Goal: Task Accomplishment & Management: Manage account settings

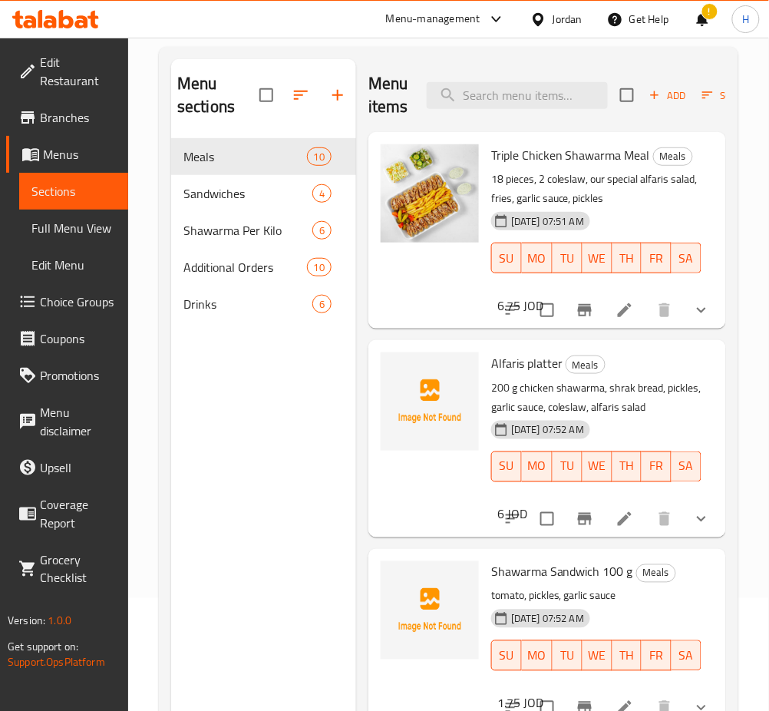
scroll to position [511, 0]
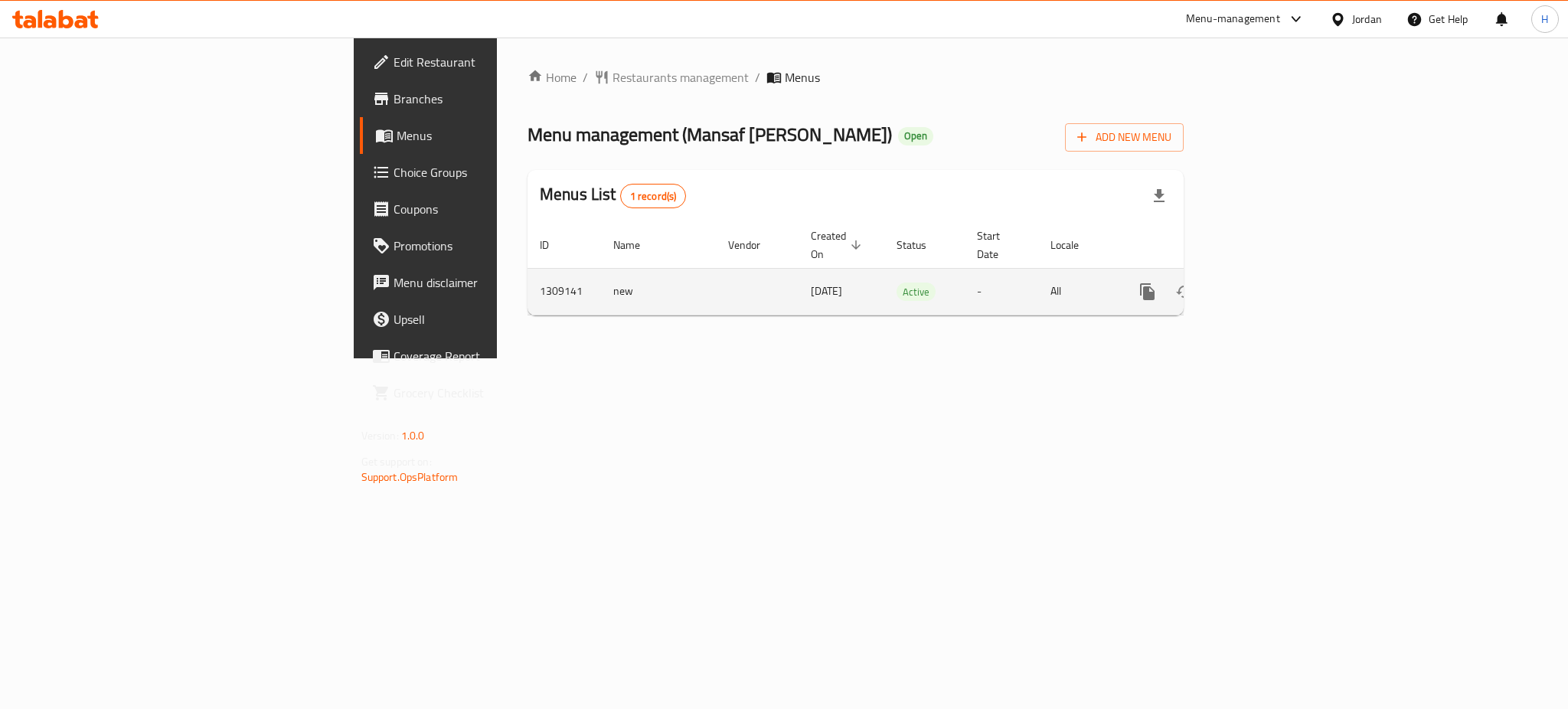
click at [1267, 282] on icon "enhanced table" at bounding box center [1257, 291] width 18 height 18
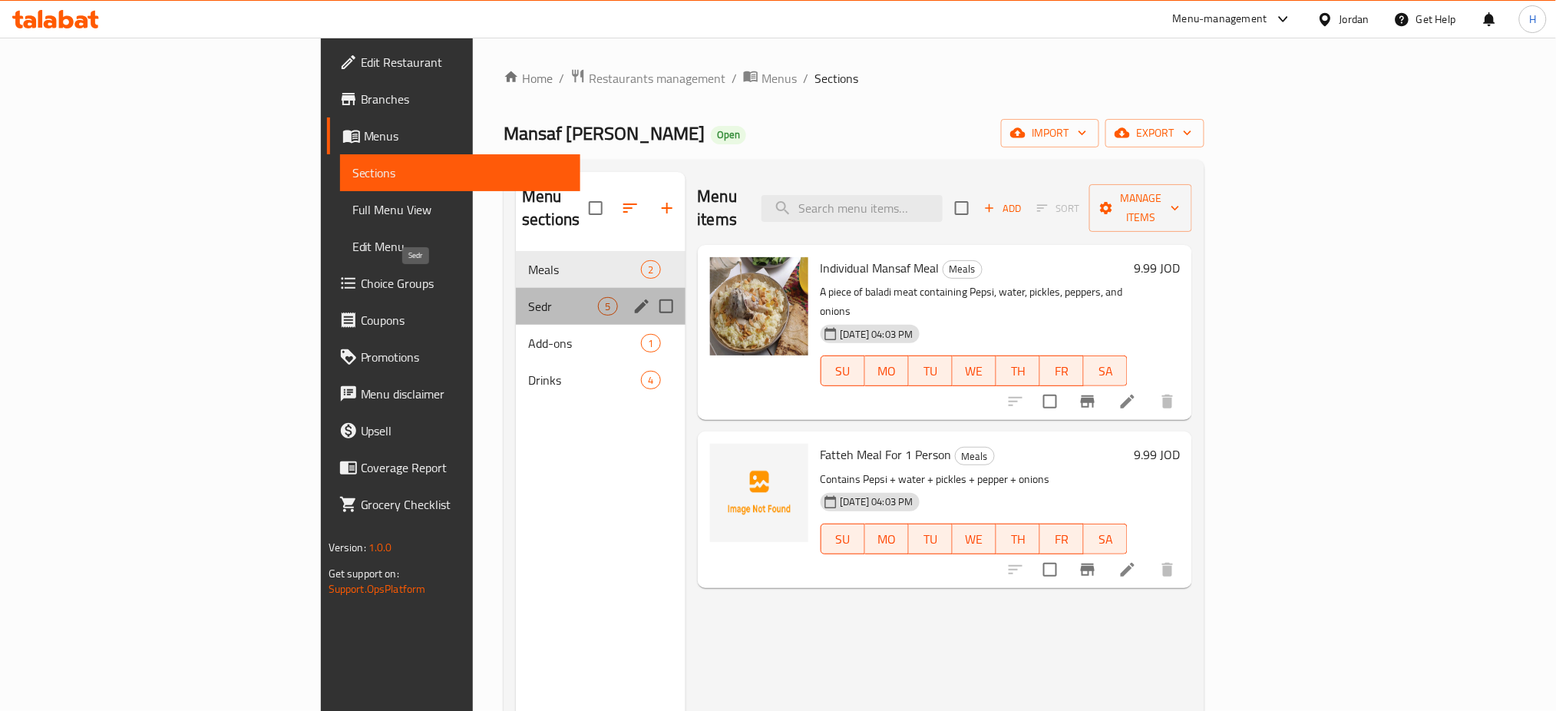
click at [528, 297] on span "Sedr" at bounding box center [563, 306] width 70 height 18
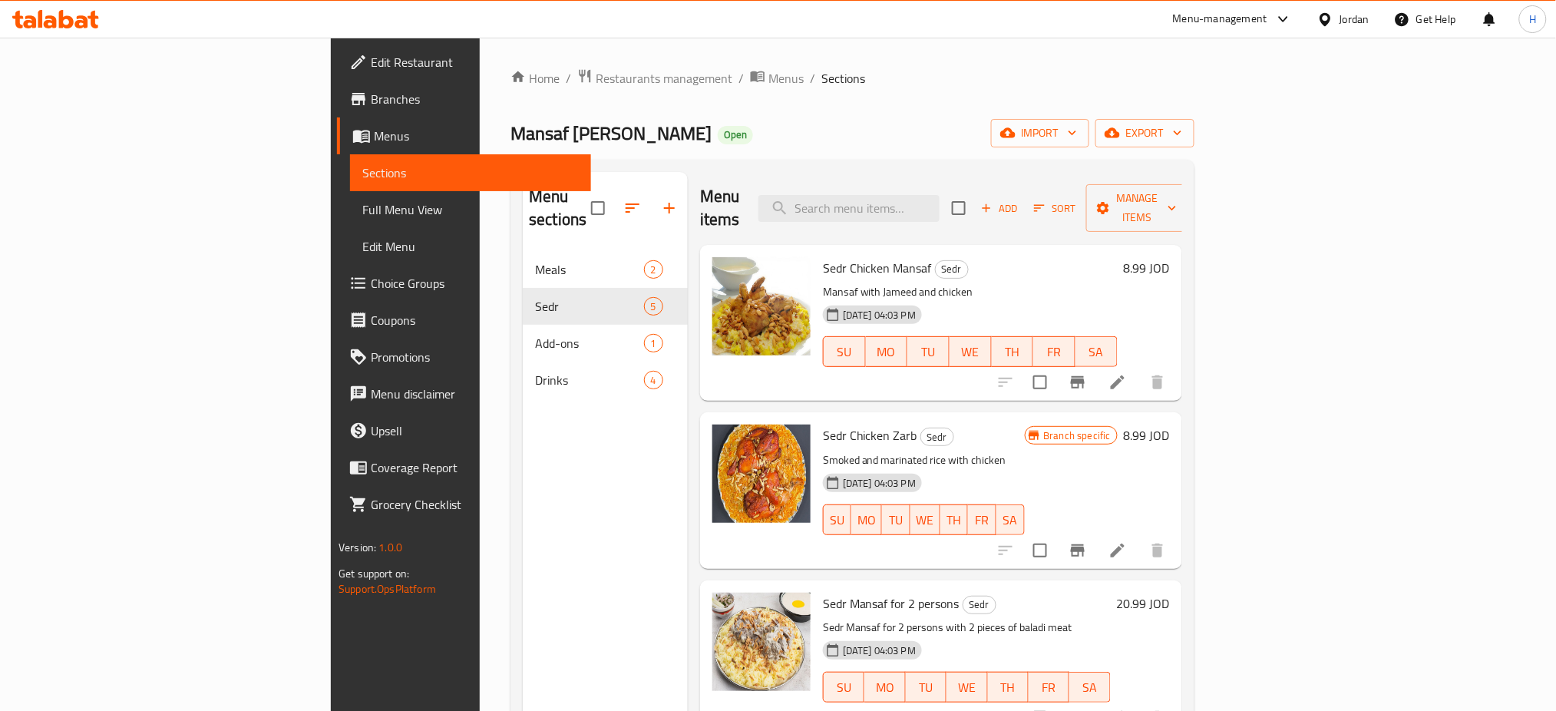
click at [523, 616] on div "Menu sections Meals 2 Sedr 5 Add-ons 1 Drinks 4" at bounding box center [605, 527] width 165 height 711
drag, startPoint x: 1430, startPoint y: 357, endPoint x: 1421, endPoint y: 367, distance: 13.1
drag, startPoint x: 1303, startPoint y: 412, endPoint x: 1490, endPoint y: 416, distance: 186.6
click at [1176, 418] on div "Sedr Chicken Zarb Sedr Smoked and marinated rice with chicken 01-09-2025 04:03 …" at bounding box center [996, 490] width 359 height 144
click at [1025, 451] on p "Smoked and marinated rice with chicken" at bounding box center [924, 460] width 202 height 19
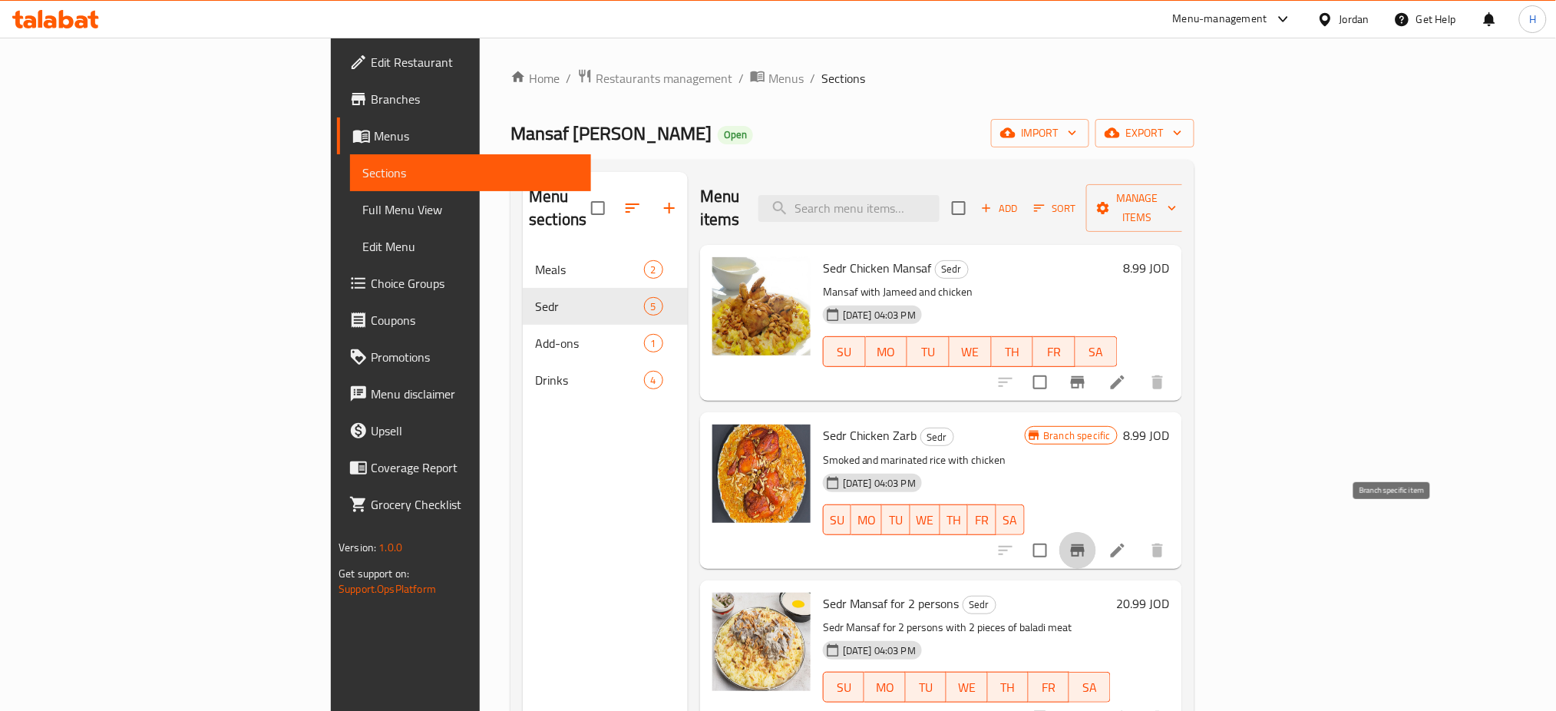
click at [1087, 541] on icon "Branch-specific-item" at bounding box center [1078, 550] width 18 height 18
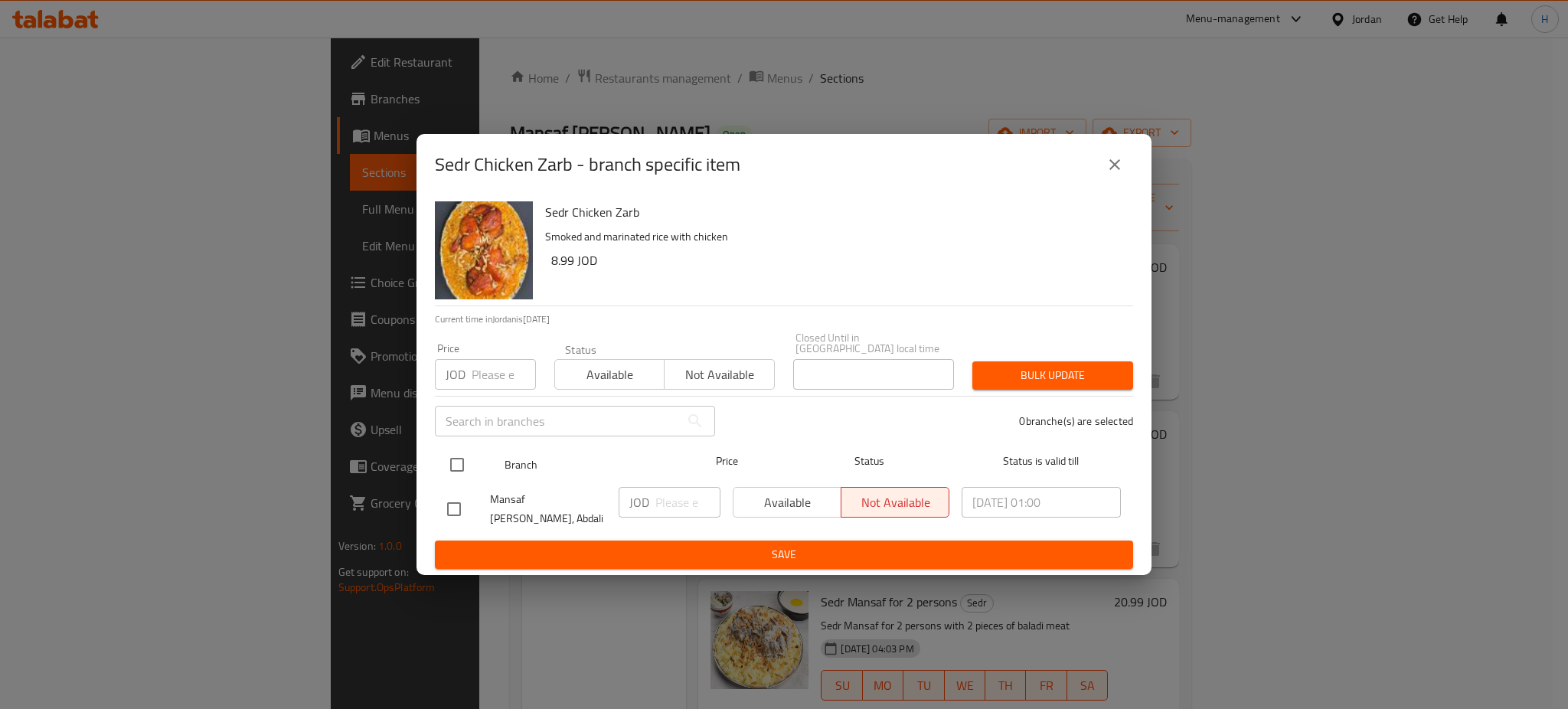
click at [451, 457] on input "checkbox" at bounding box center [457, 465] width 32 height 32
checkbox input "true"
click at [654, 504] on div "JOD ​" at bounding box center [669, 502] width 102 height 31
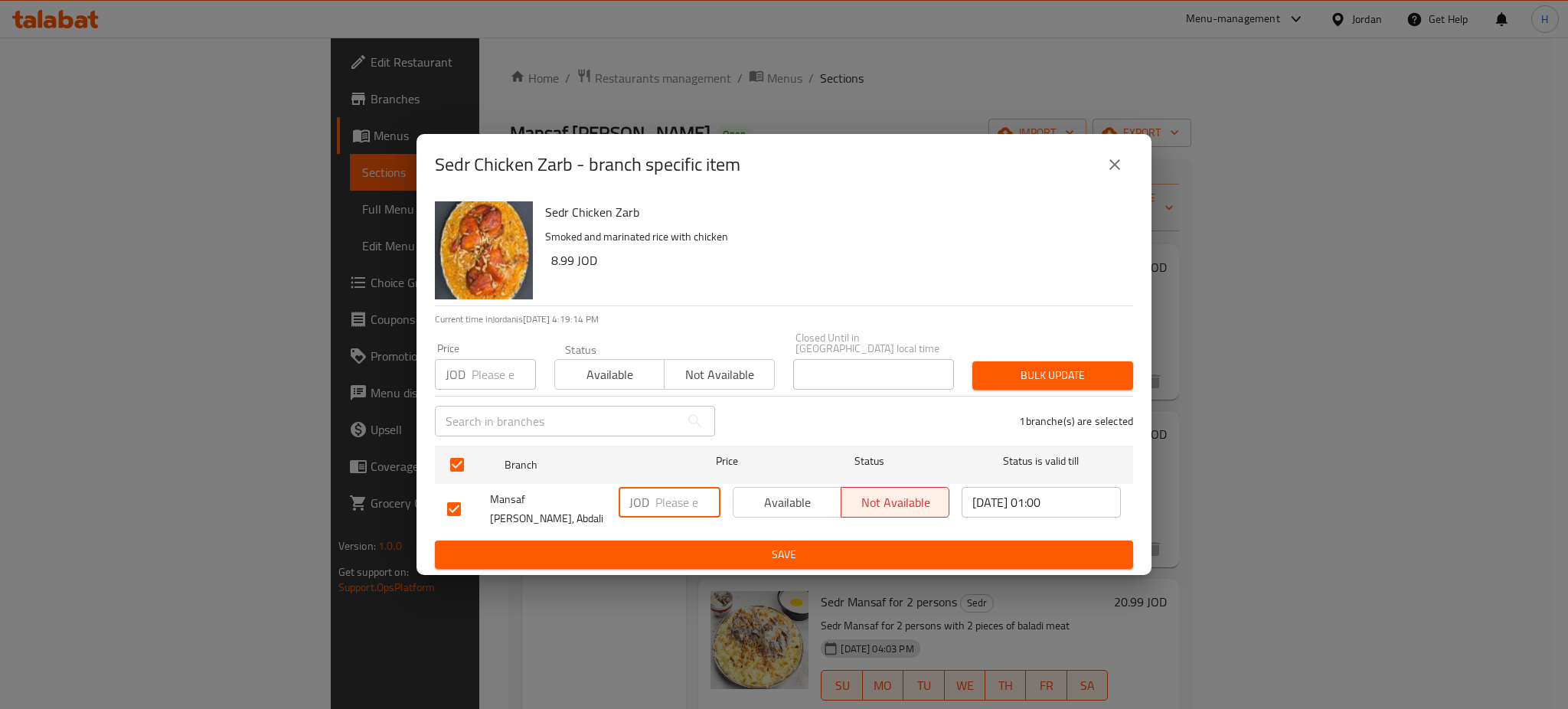
click at [657, 506] on input "number" at bounding box center [687, 502] width 65 height 31
type input "9.75"
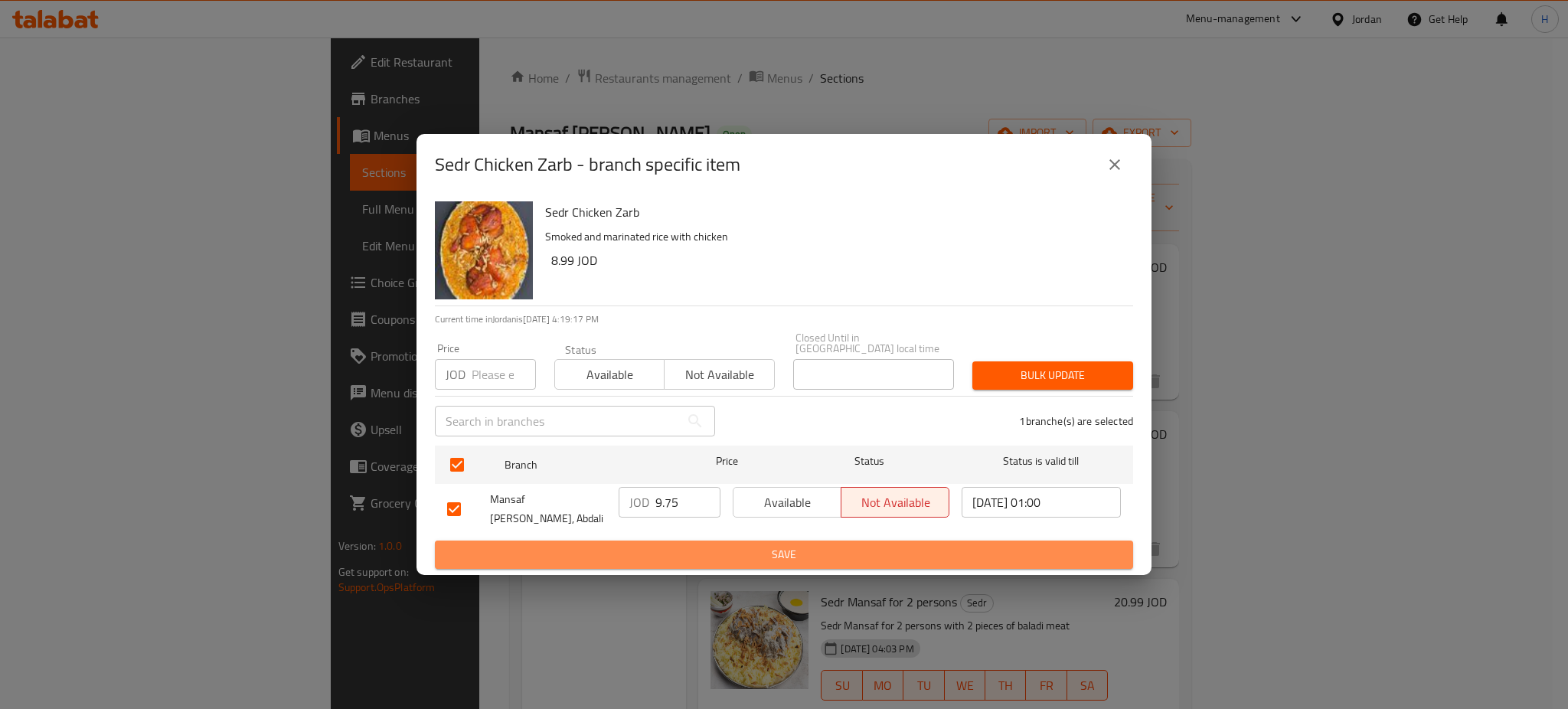
click at [707, 545] on span "Save" at bounding box center [784, 554] width 674 height 19
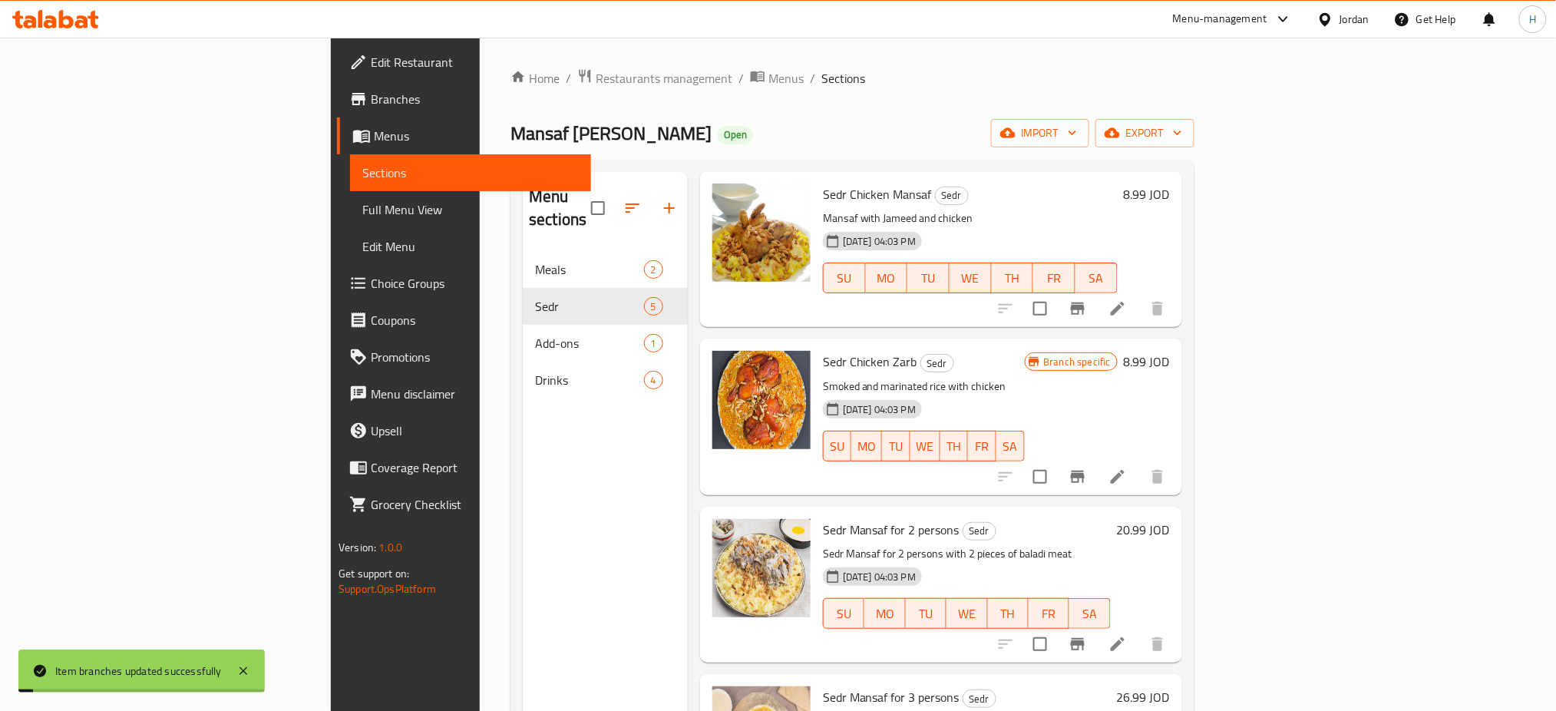
scroll to position [102, 0]
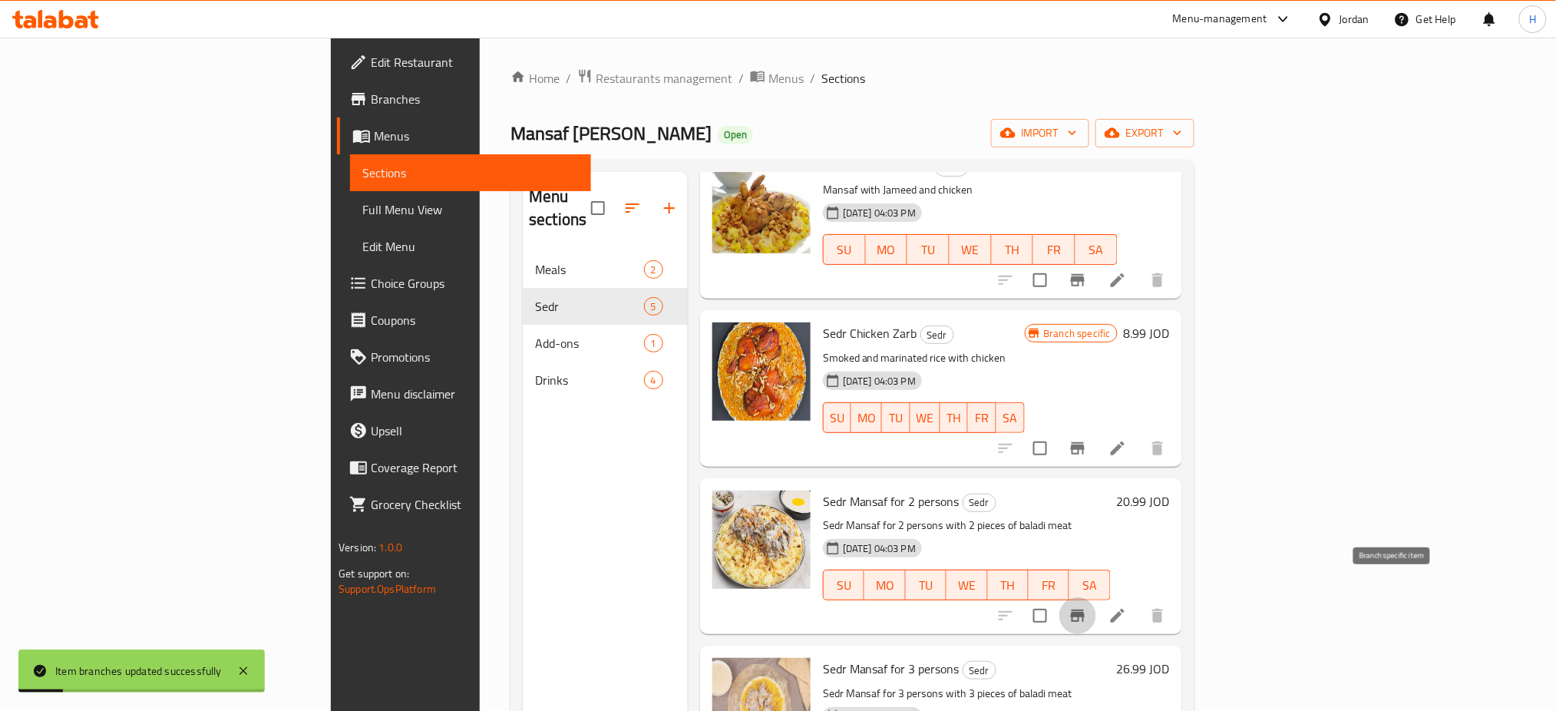
click at [1097, 597] on button "Branch-specific-item" at bounding box center [1078, 615] width 37 height 37
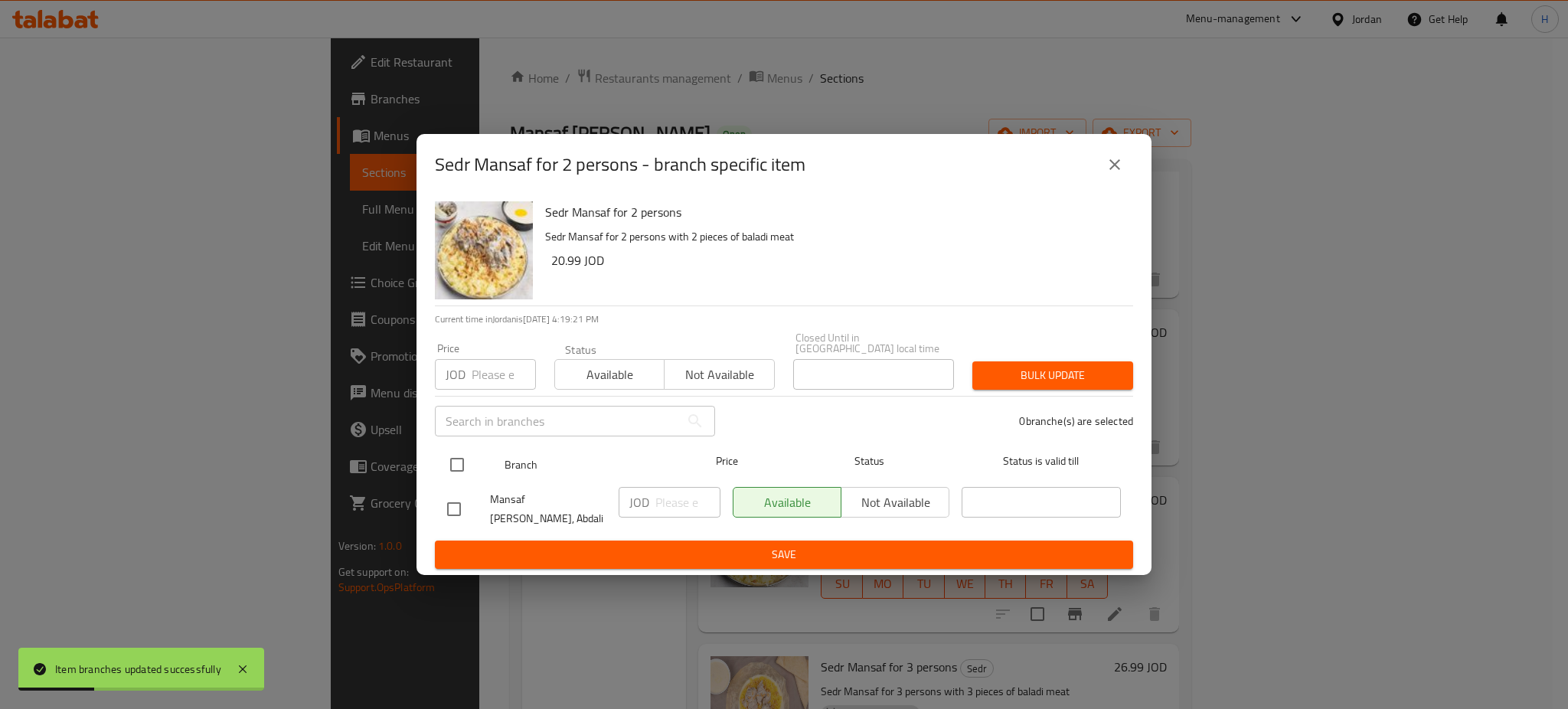
drag, startPoint x: 456, startPoint y: 465, endPoint x: 485, endPoint y: 479, distance: 32.2
click at [455, 465] on input "checkbox" at bounding box center [457, 465] width 32 height 32
checkbox input "true"
click at [456, 463] on input "checkbox" at bounding box center [457, 465] width 32 height 32
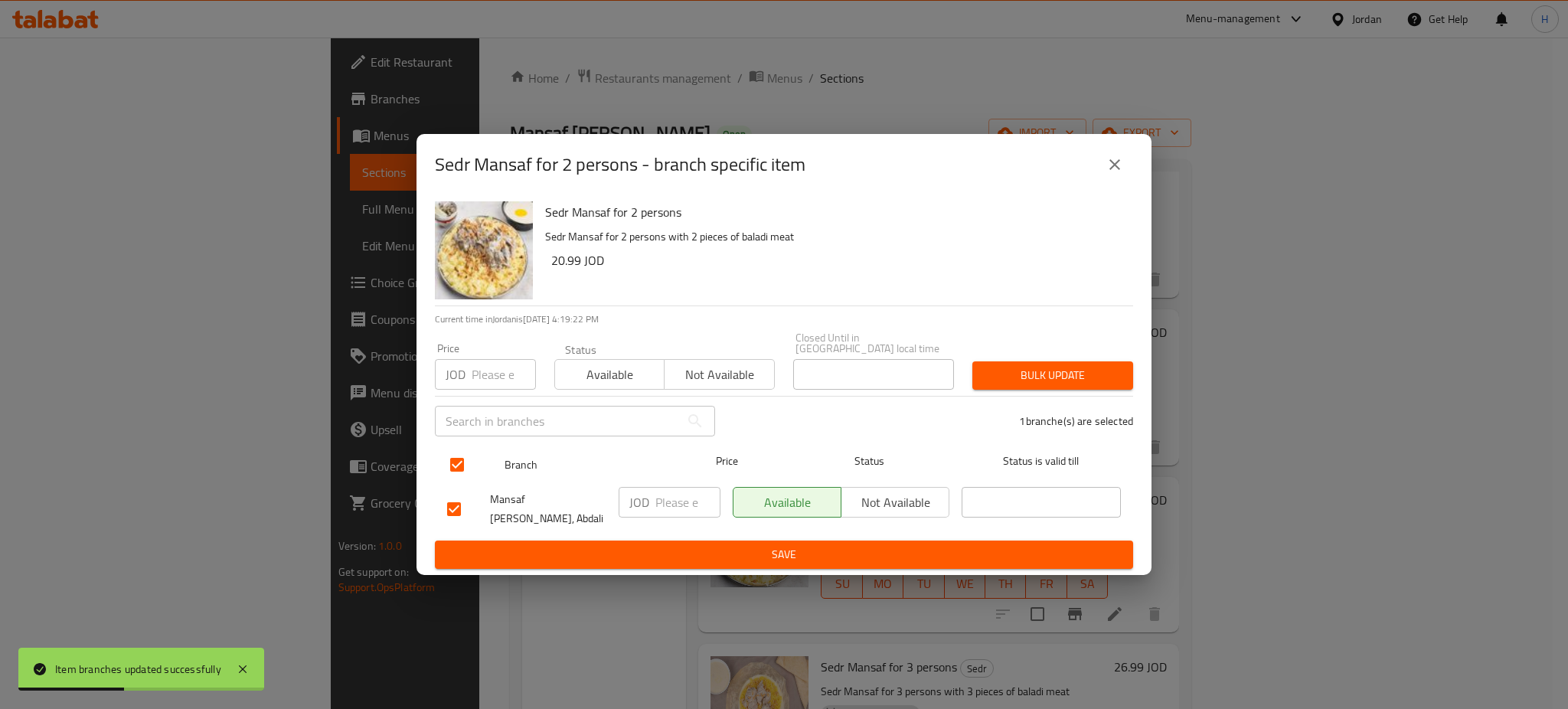
checkbox input "false"
click at [448, 496] on input "checkbox" at bounding box center [454, 510] width 32 height 32
checkbox input "true"
click at [671, 502] on input "number" at bounding box center [687, 502] width 65 height 31
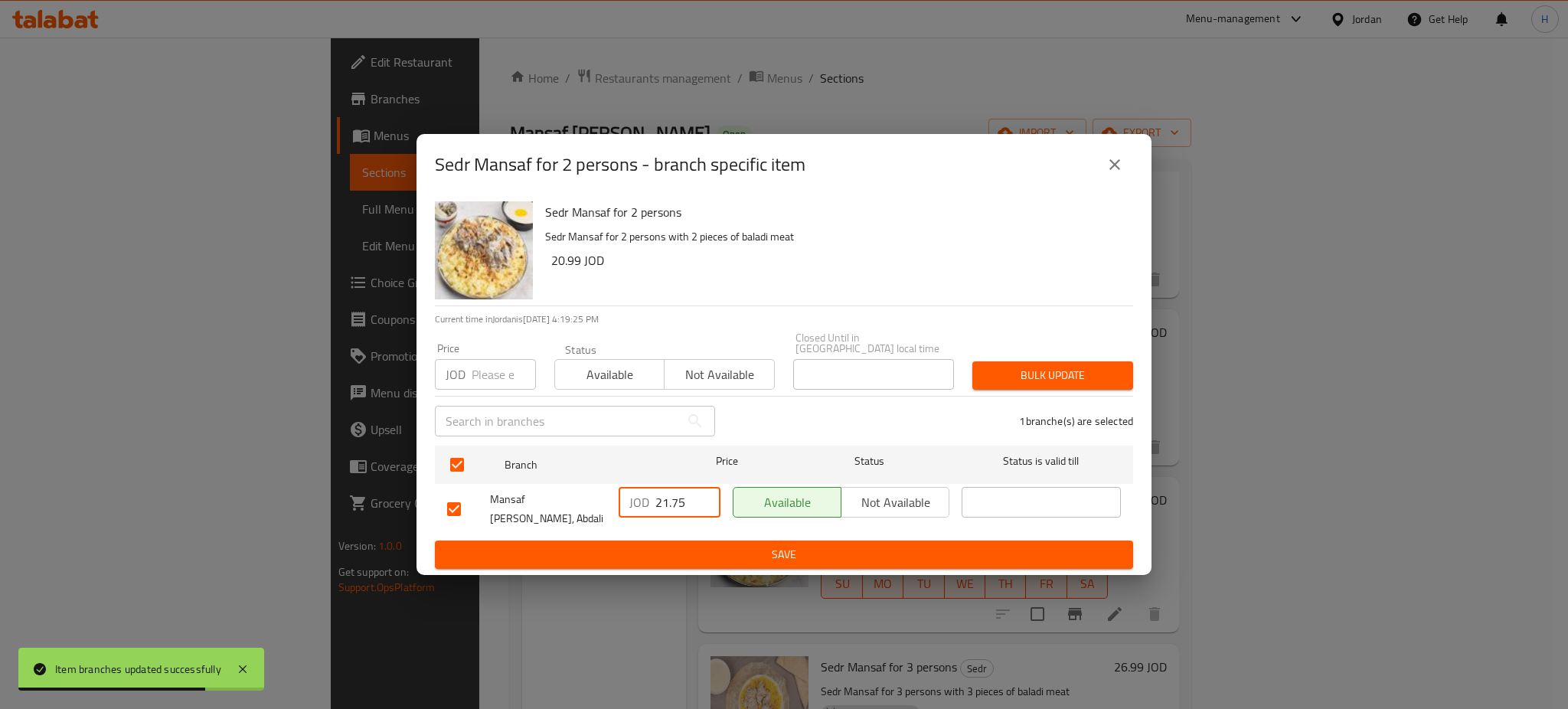
type input "21.75"
click at [683, 545] on span "Save" at bounding box center [784, 554] width 674 height 19
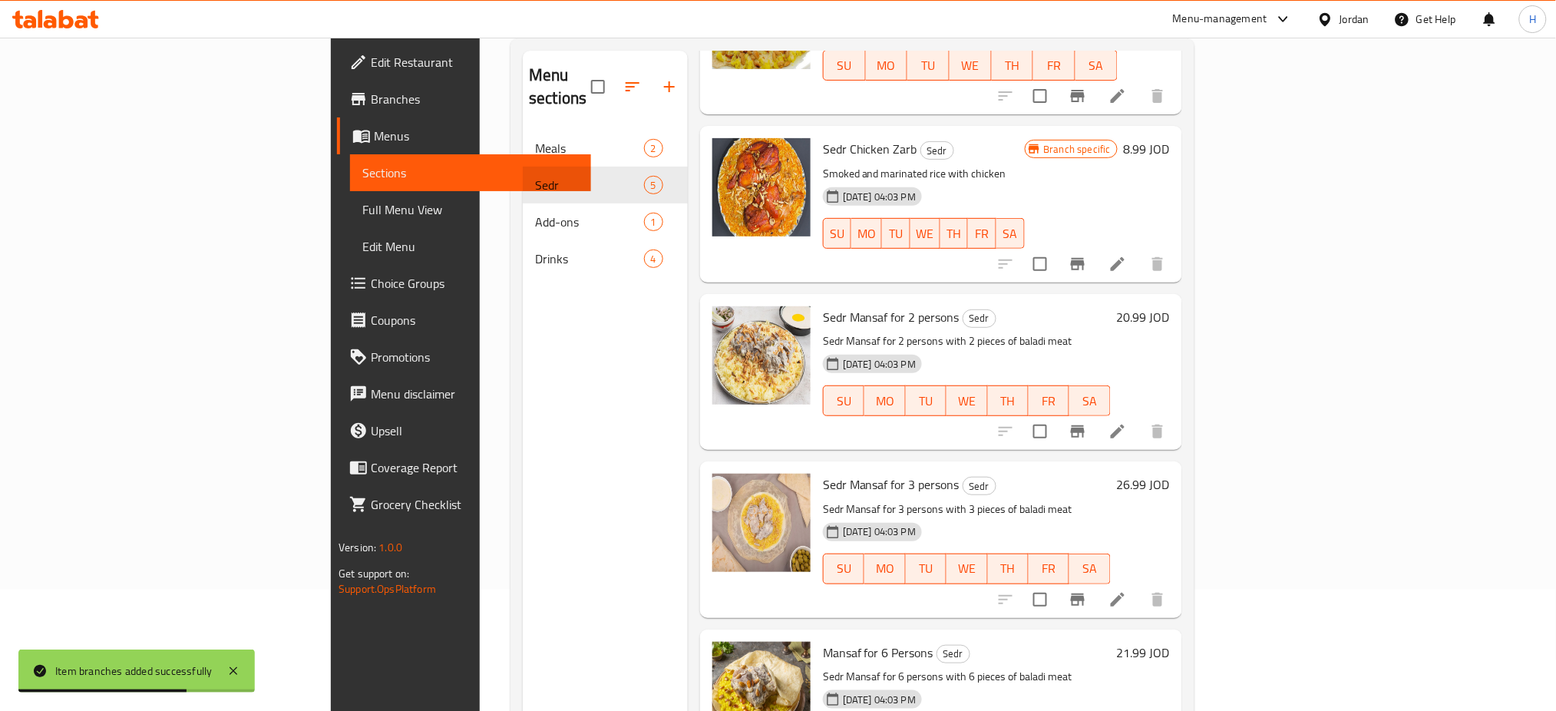
scroll to position [0, 0]
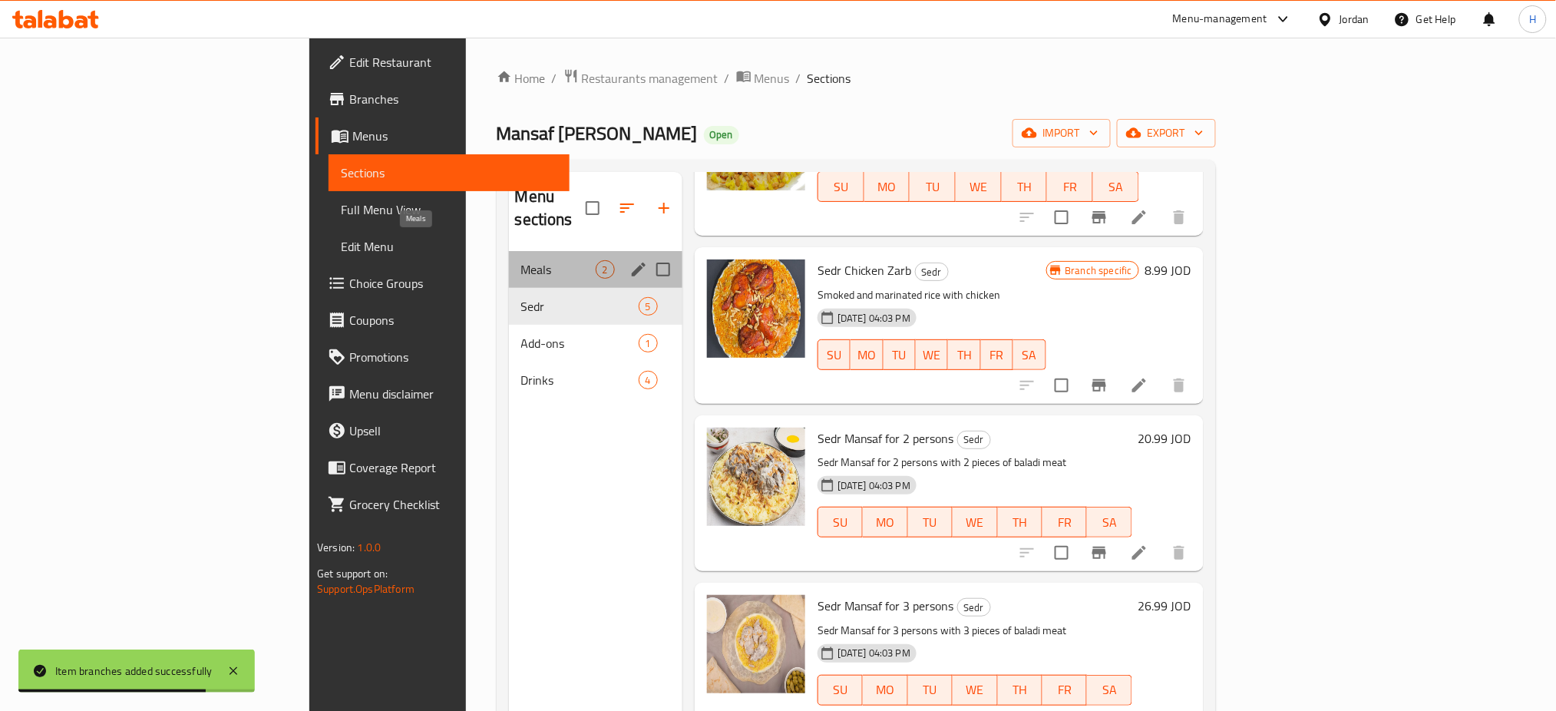
click at [521, 260] on span "Meals" at bounding box center [558, 269] width 74 height 18
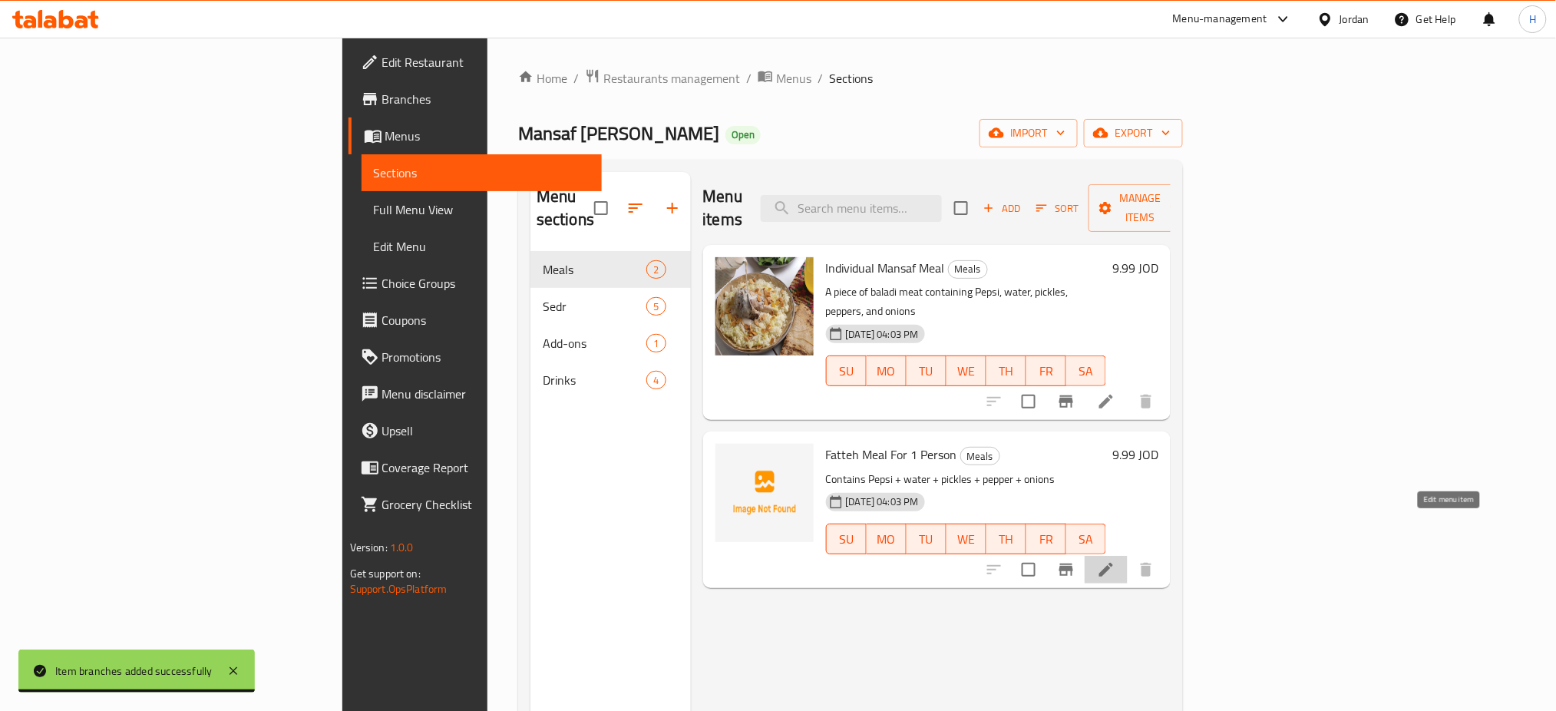
drag, startPoint x: 1455, startPoint y: 526, endPoint x: 969, endPoint y: 326, distance: 525.5
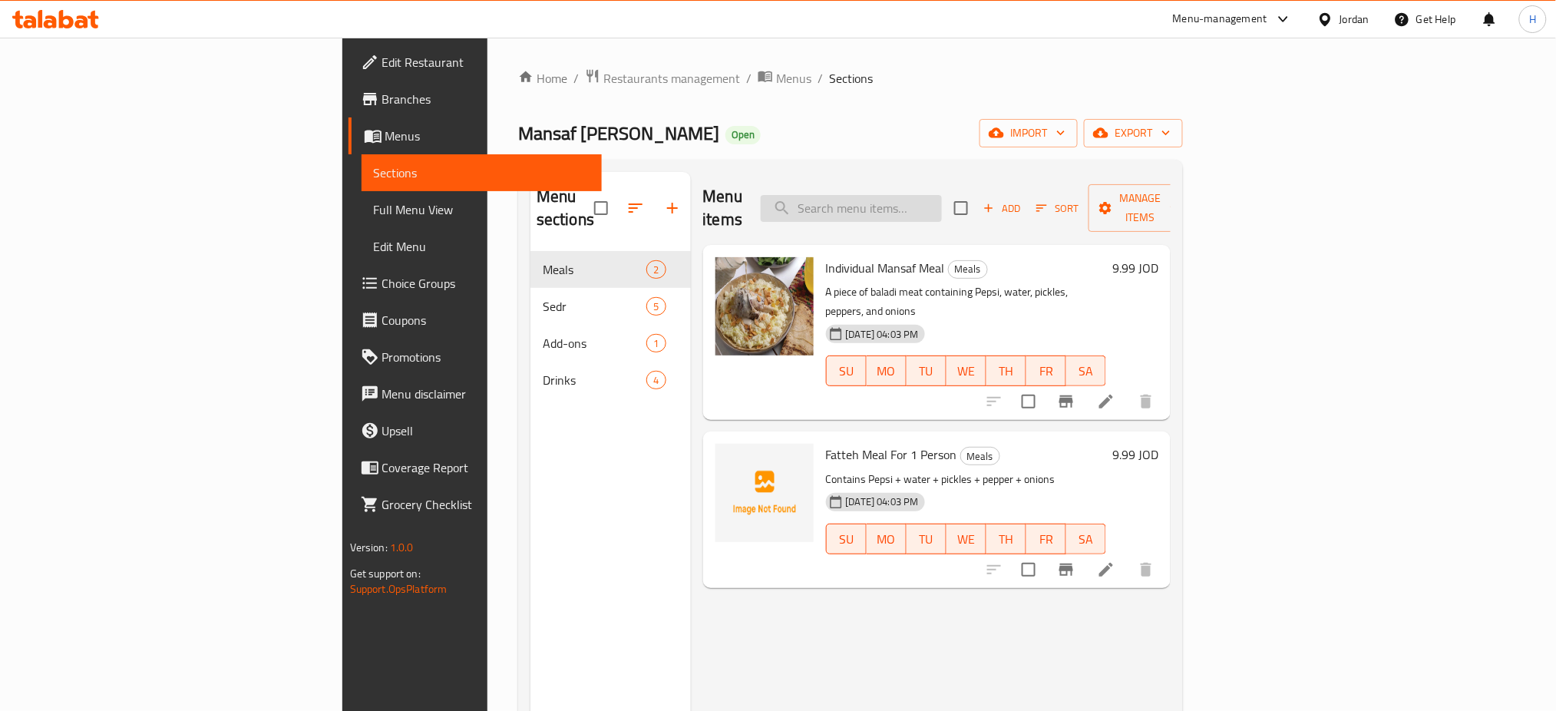
click at [921, 203] on input "search" at bounding box center [851, 208] width 181 height 27
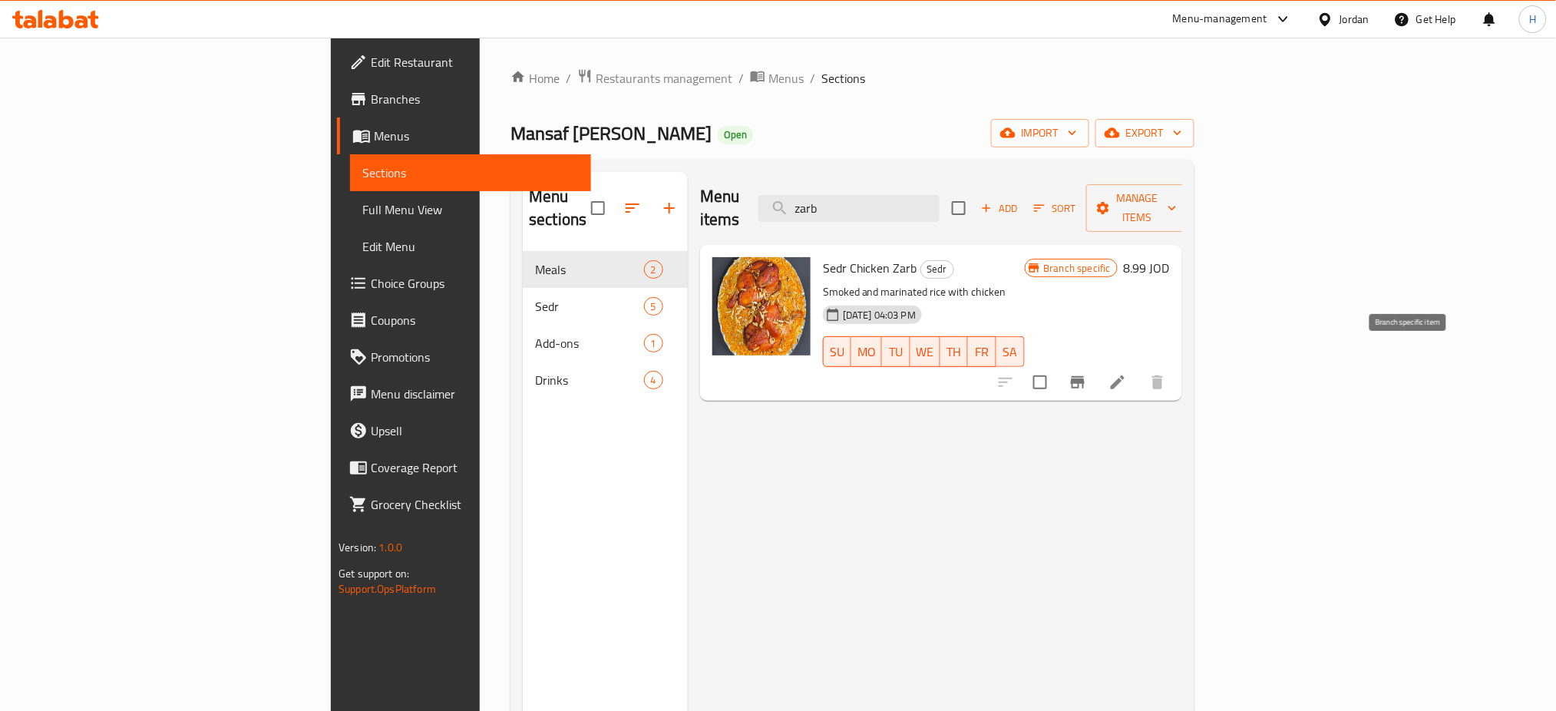
type input "zarb"
click at [1087, 373] on icon "Branch-specific-item" at bounding box center [1078, 382] width 18 height 18
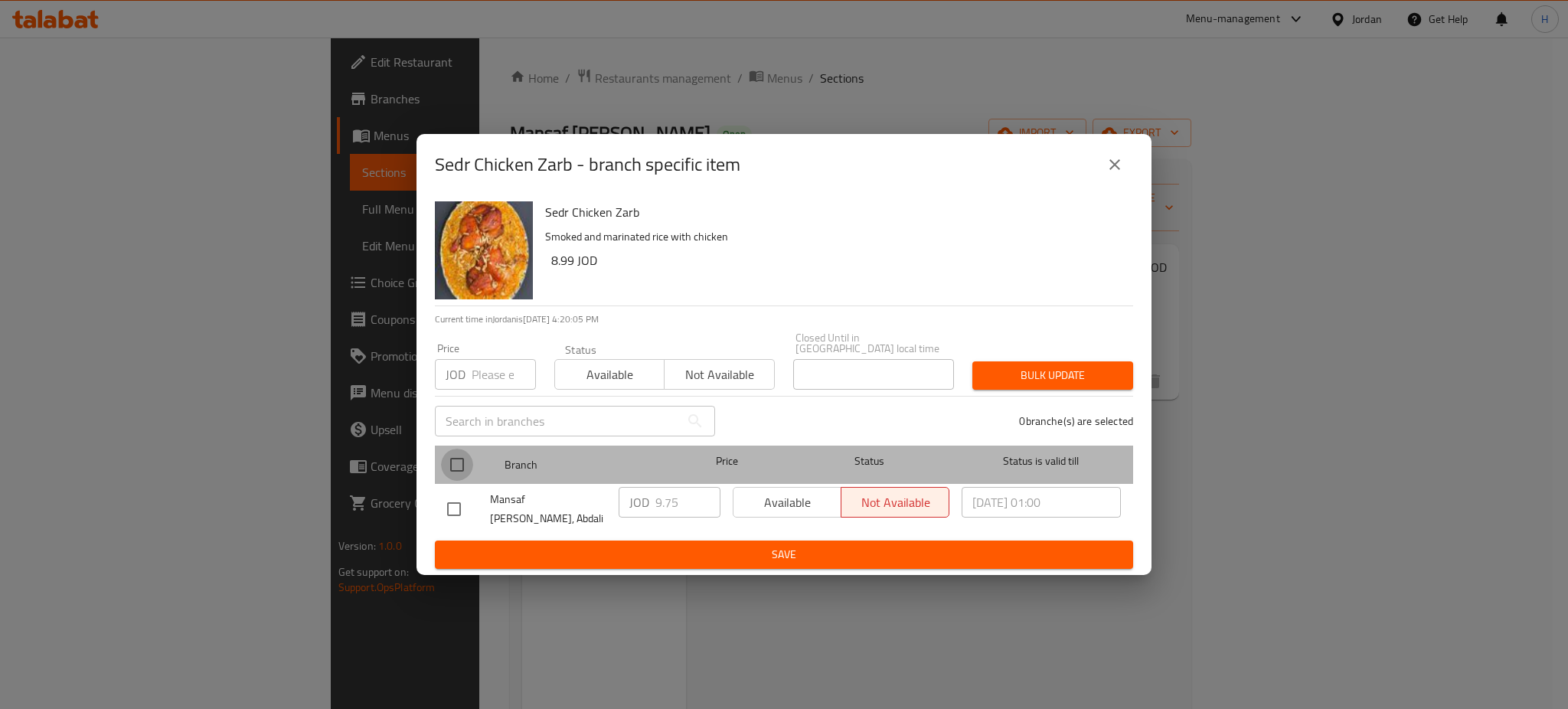
drag, startPoint x: 455, startPoint y: 462, endPoint x: 688, endPoint y: 500, distance: 236.1
click at [454, 462] on input "checkbox" at bounding box center [457, 465] width 32 height 32
checkbox input "true"
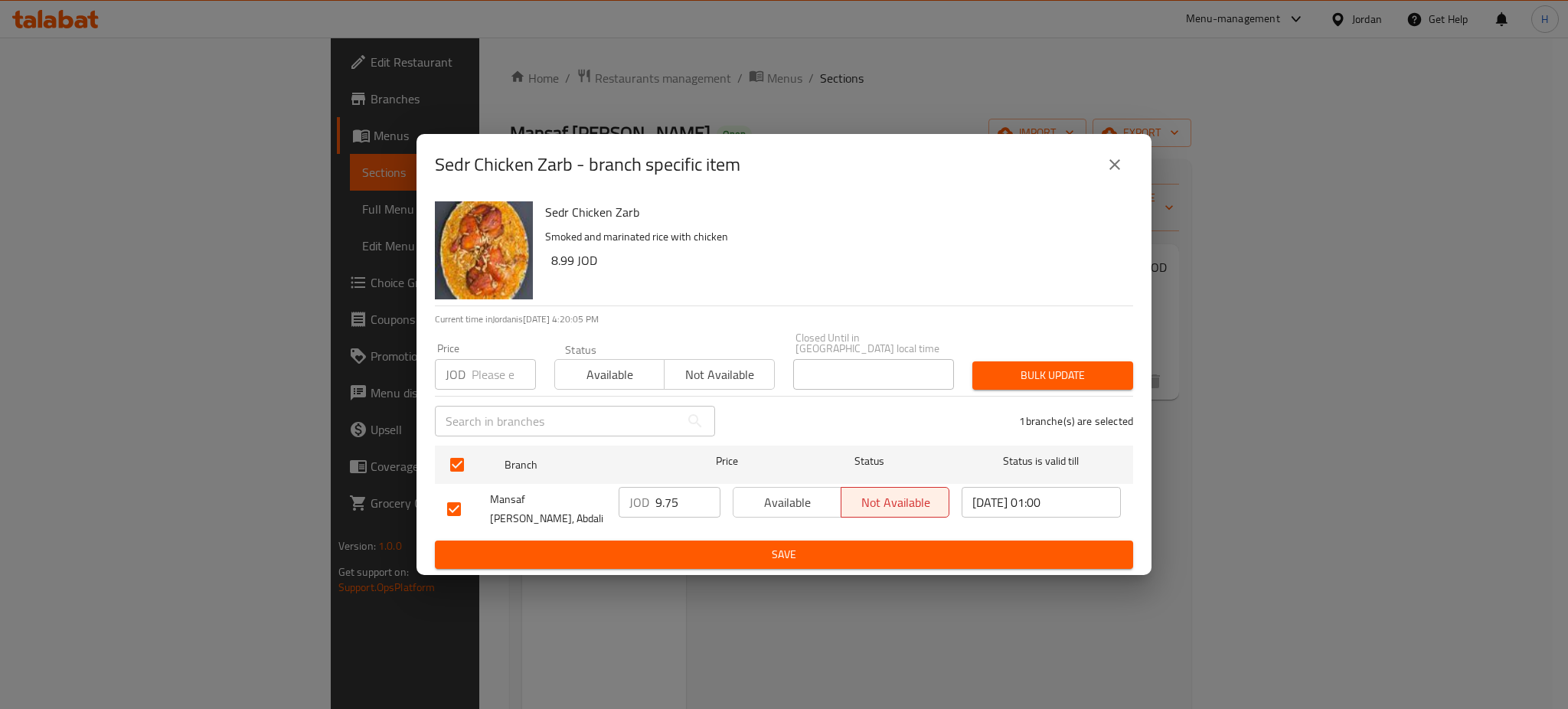
drag, startPoint x: 677, startPoint y: 507, endPoint x: 549, endPoint y: 507, distance: 128.0
click at [549, 507] on div "Mansaf Al Khather, Abdali JOD 9.75 ​ Available Not available 2025/09/03 01:00 ​" at bounding box center [784, 509] width 686 height 57
type input "10"
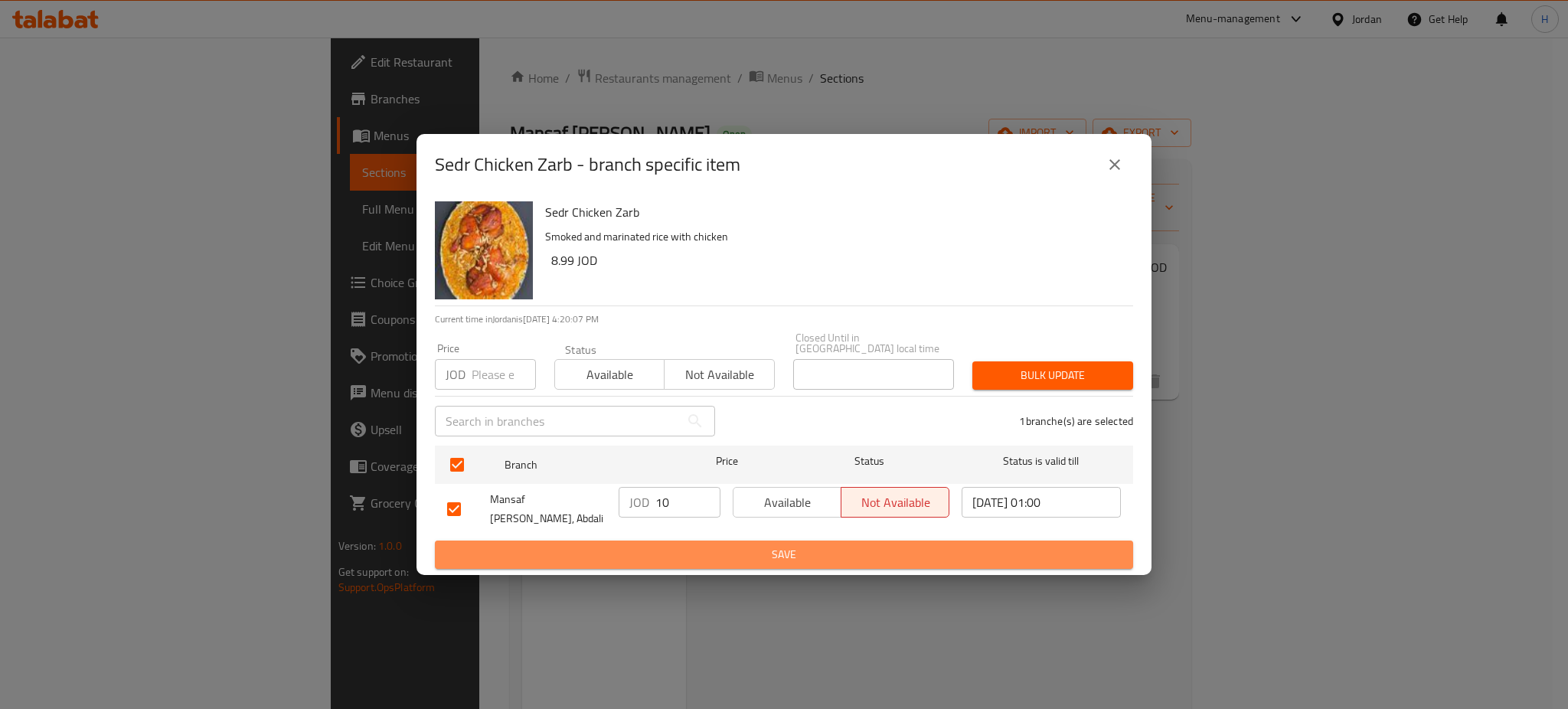
click at [579, 545] on span "Save" at bounding box center [784, 554] width 674 height 19
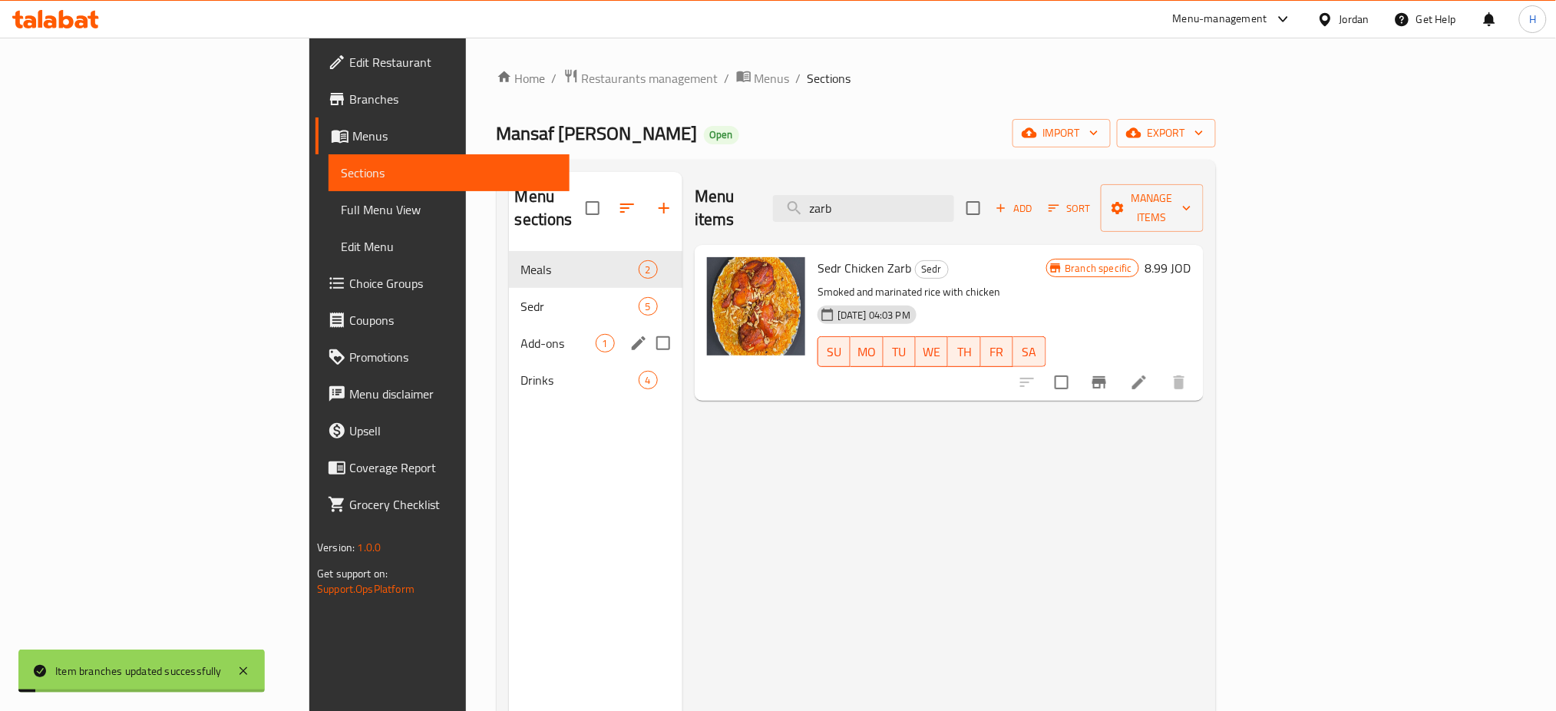
click at [509, 332] on div "Add-ons 1" at bounding box center [596, 343] width 174 height 37
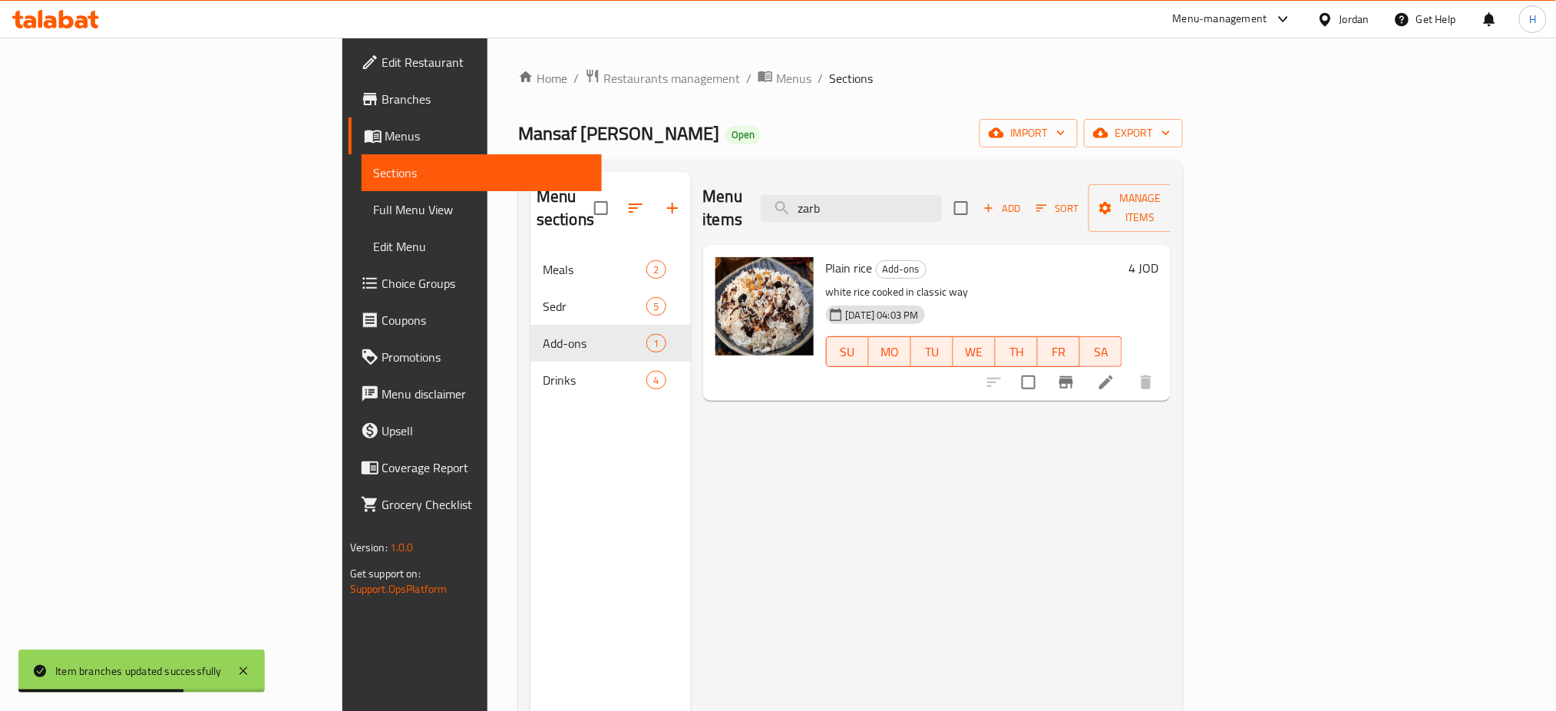
click at [531, 377] on nav "Meals 2 Sedr 5 Add-ons 1 Drinks 4" at bounding box center [611, 325] width 160 height 160
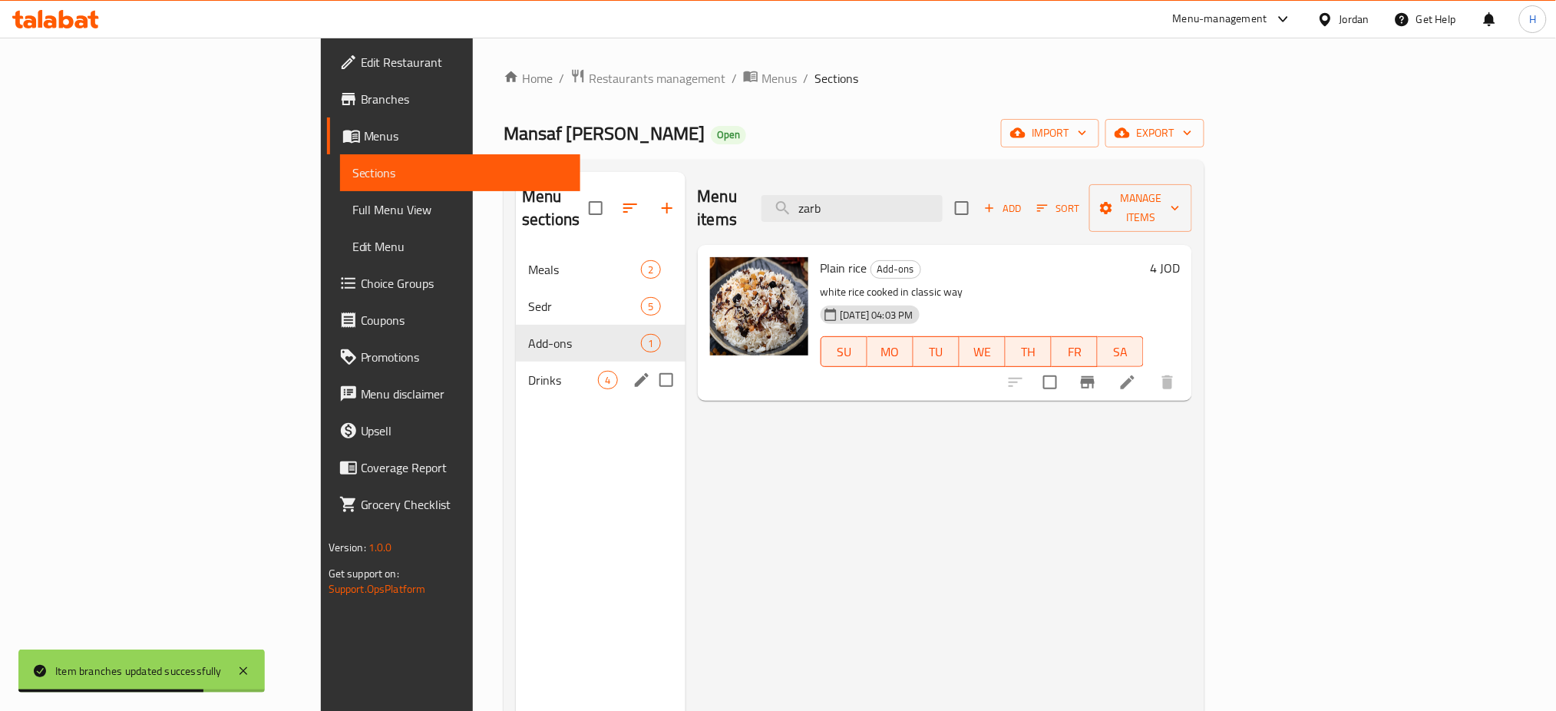
click at [516, 372] on div "Drinks 4" at bounding box center [600, 380] width 169 height 37
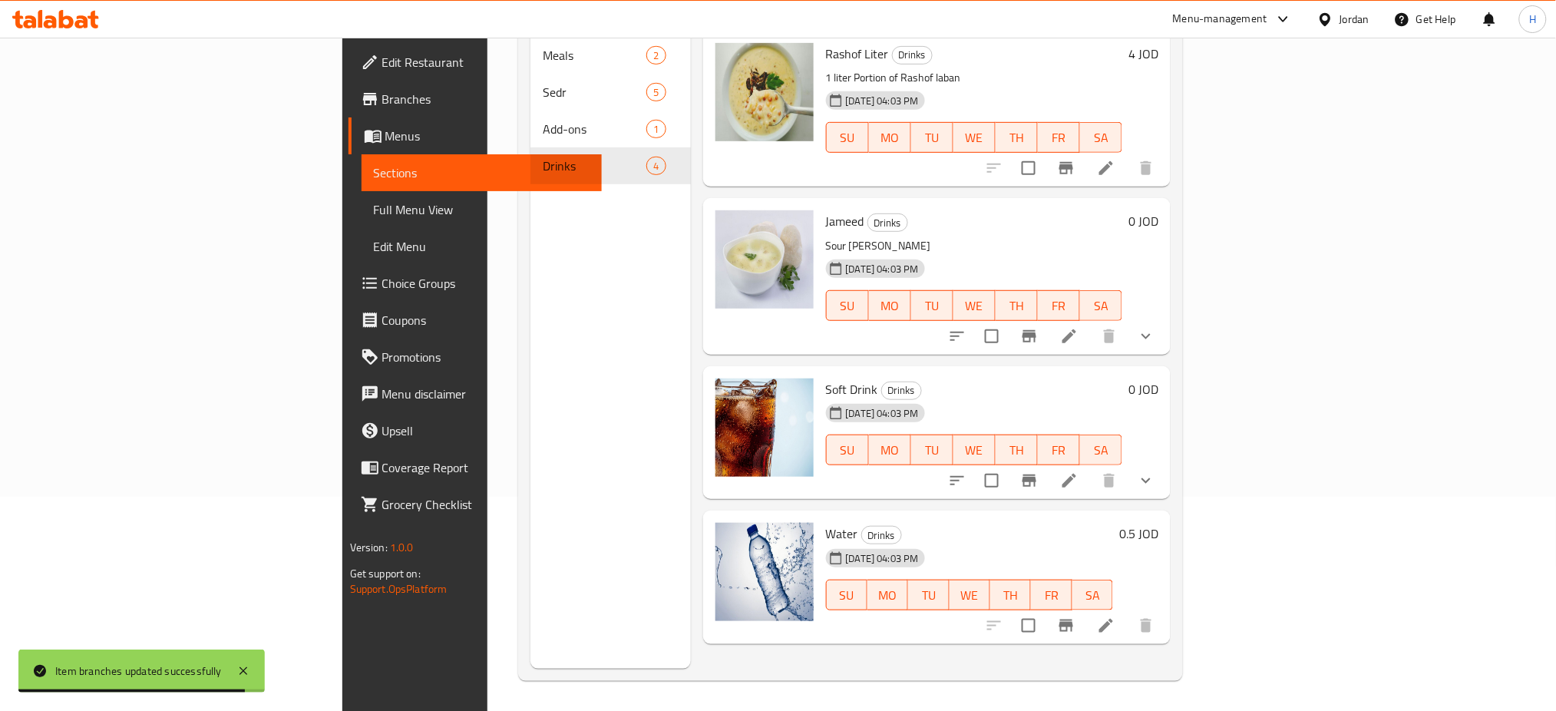
scroll to position [215, 0]
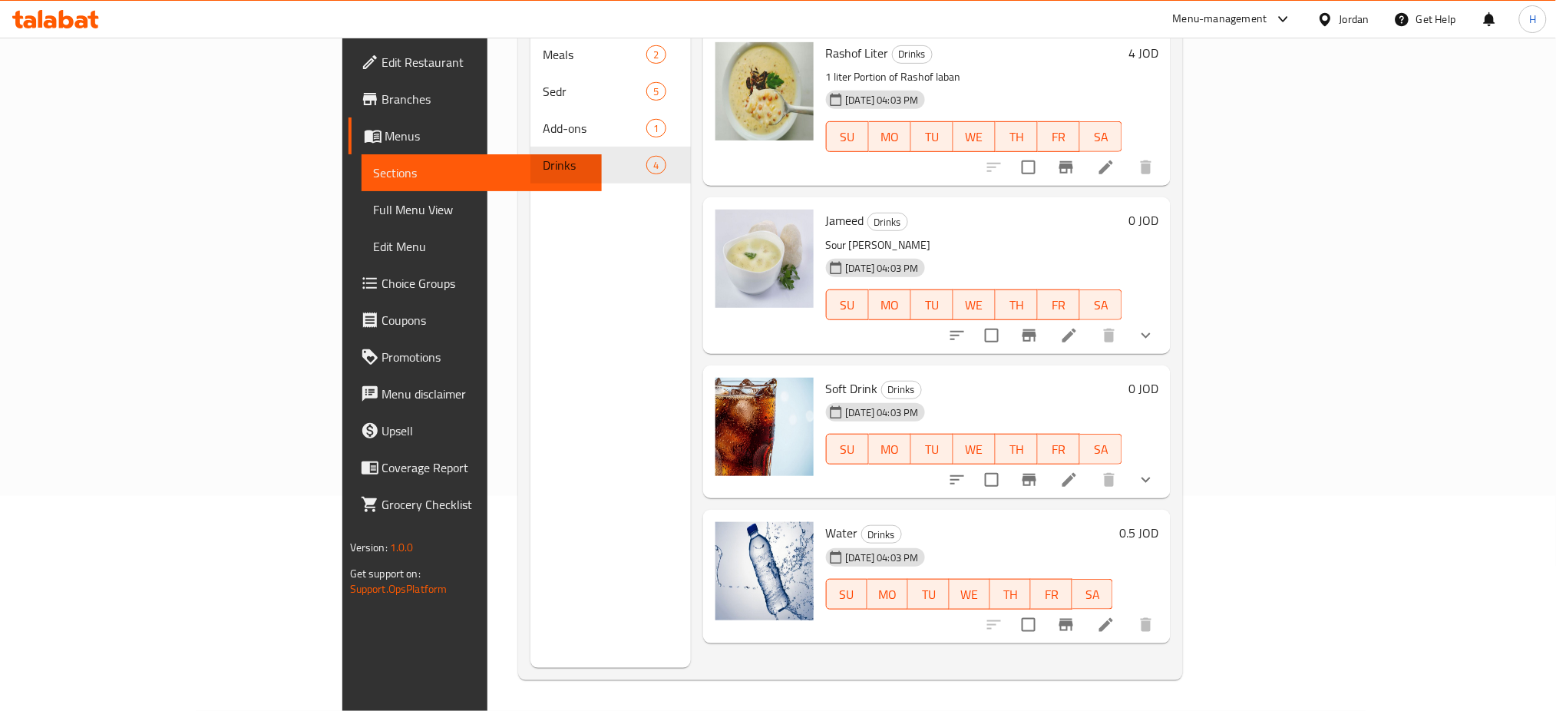
click at [91, 15] on icon at bounding box center [55, 19] width 87 height 18
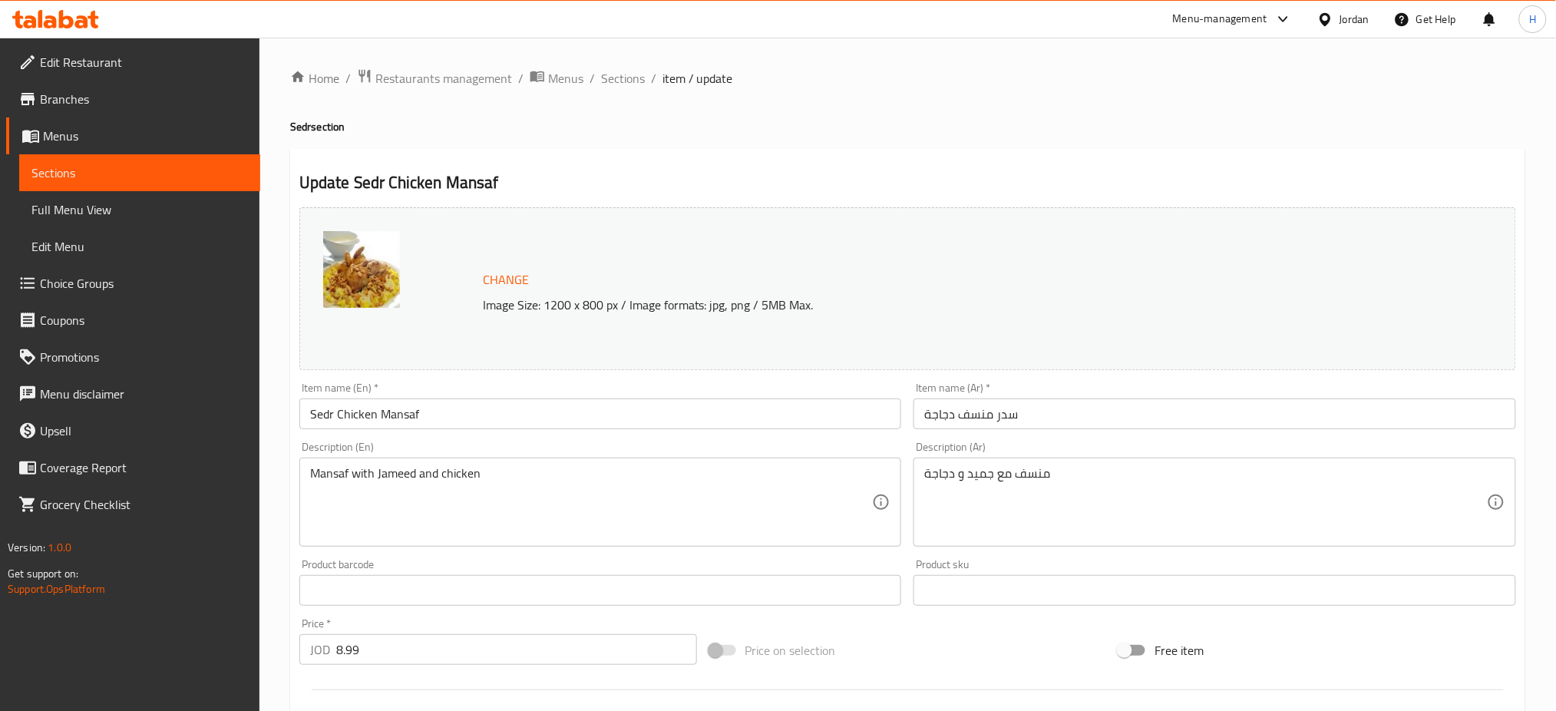
drag, startPoint x: 390, startPoint y: 660, endPoint x: 154, endPoint y: 640, distance: 237.4
click at [154, 640] on div "Edit Restaurant Branches Menus Sections Full Menu View Edit Menu Choice Groups …" at bounding box center [778, 573] width 1556 height 1070
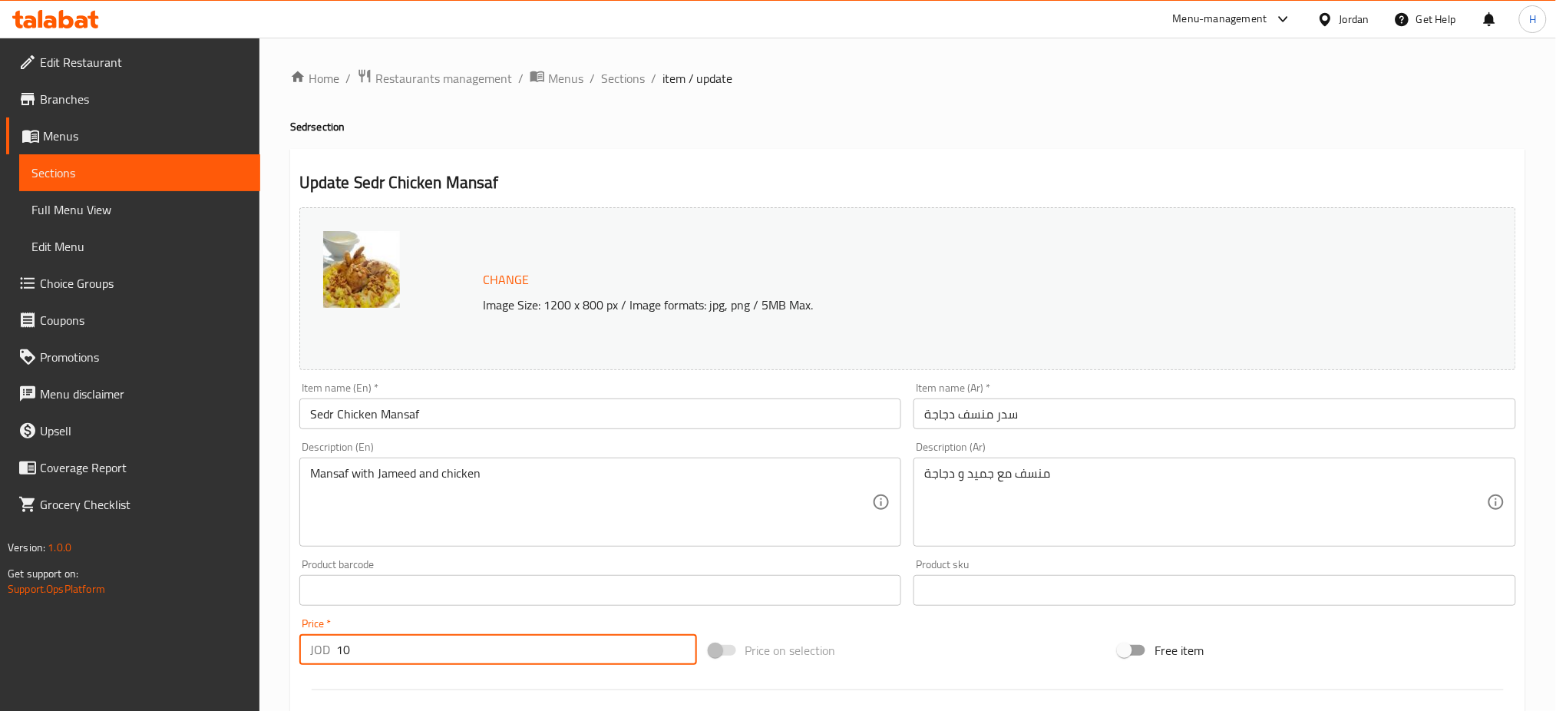
type input "10"
click at [443, 637] on input "26.99" at bounding box center [516, 649] width 361 height 31
type input "27.75"
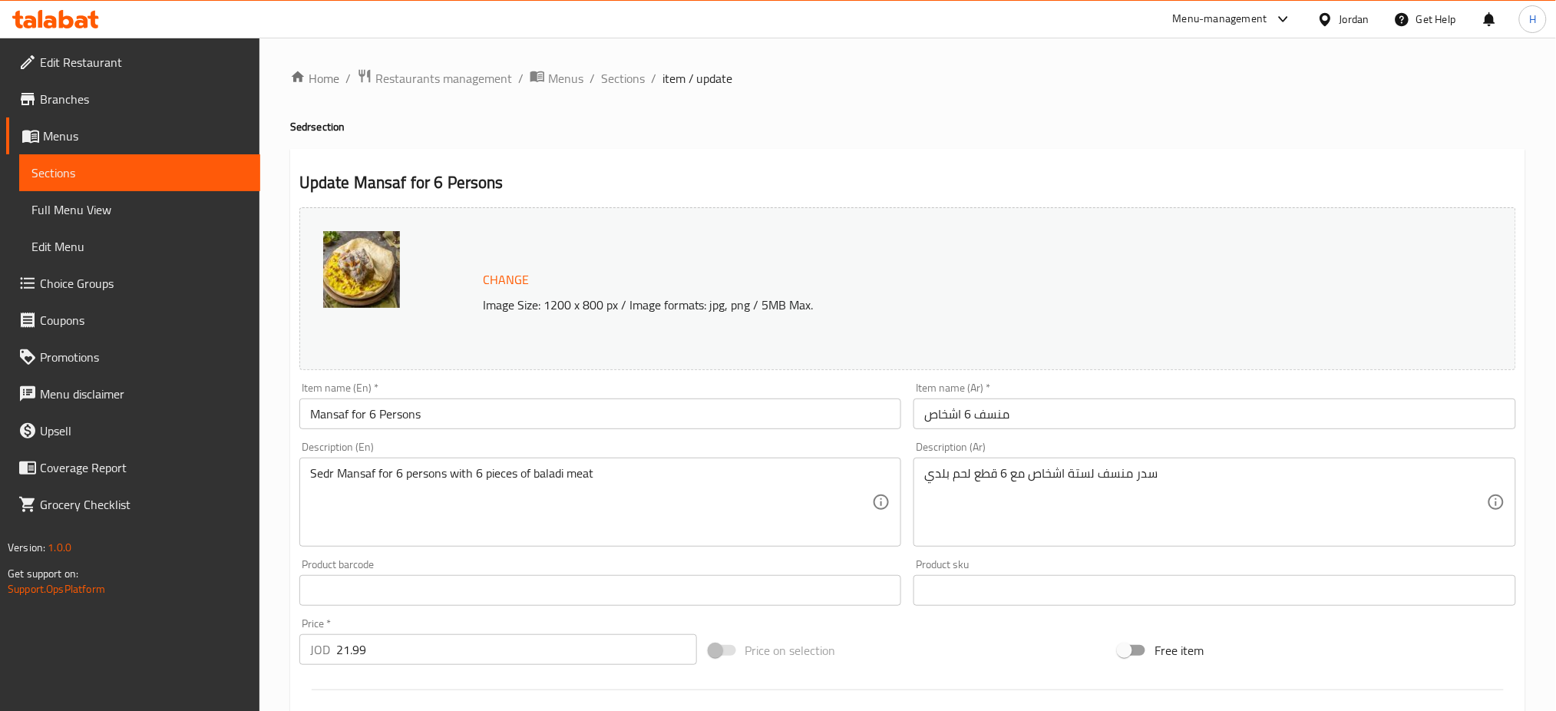
click at [399, 647] on input "21.99" at bounding box center [516, 649] width 361 height 31
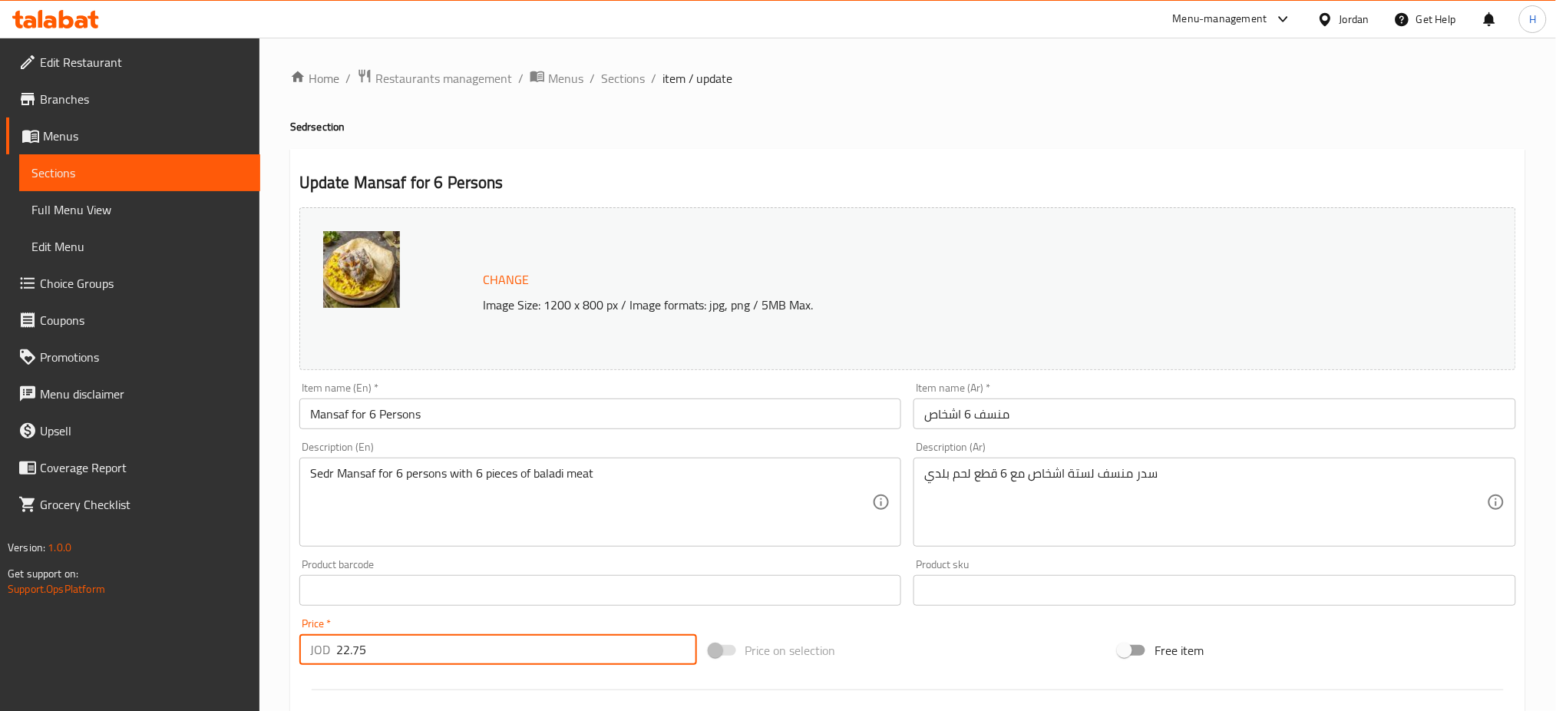
type input "22.75"
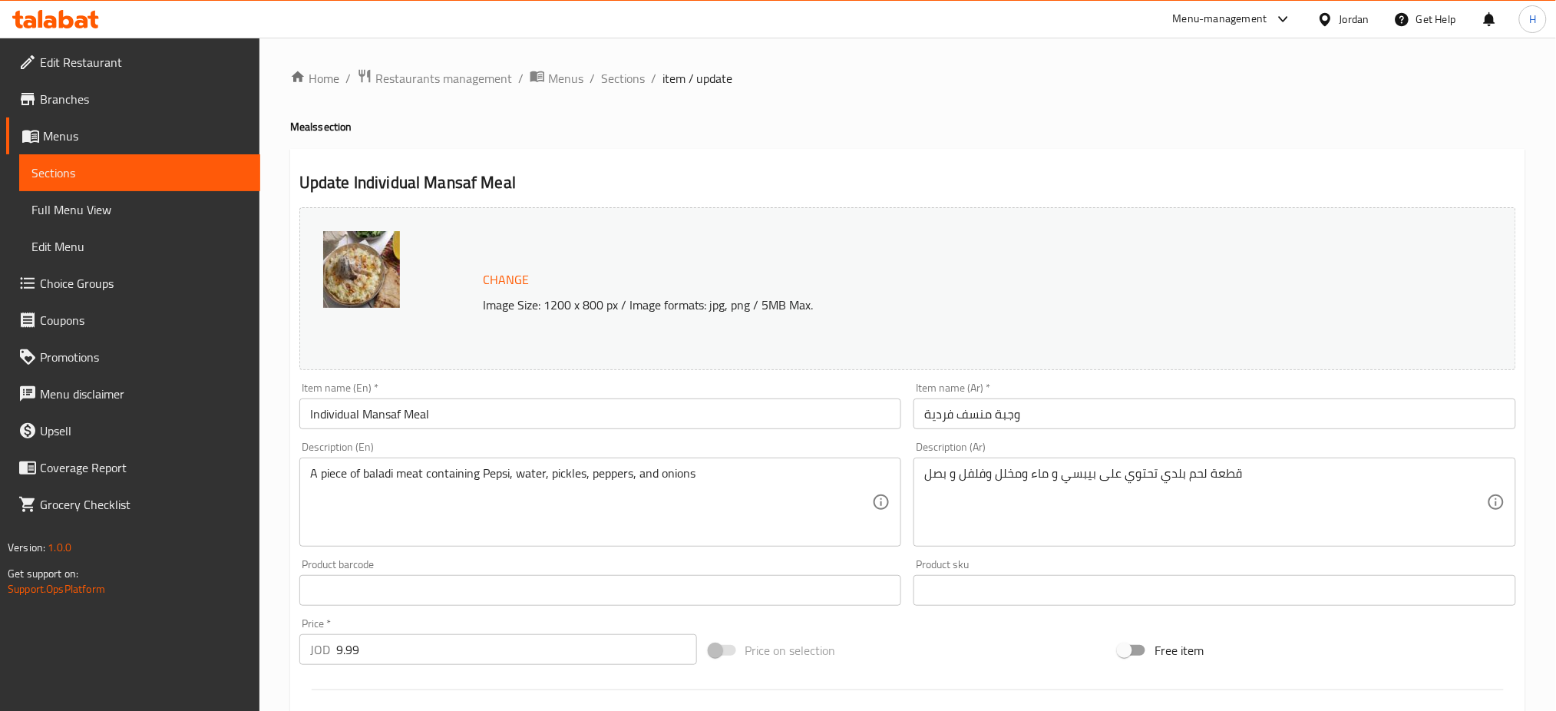
click at [461, 645] on input "9.99" at bounding box center [516, 649] width 361 height 31
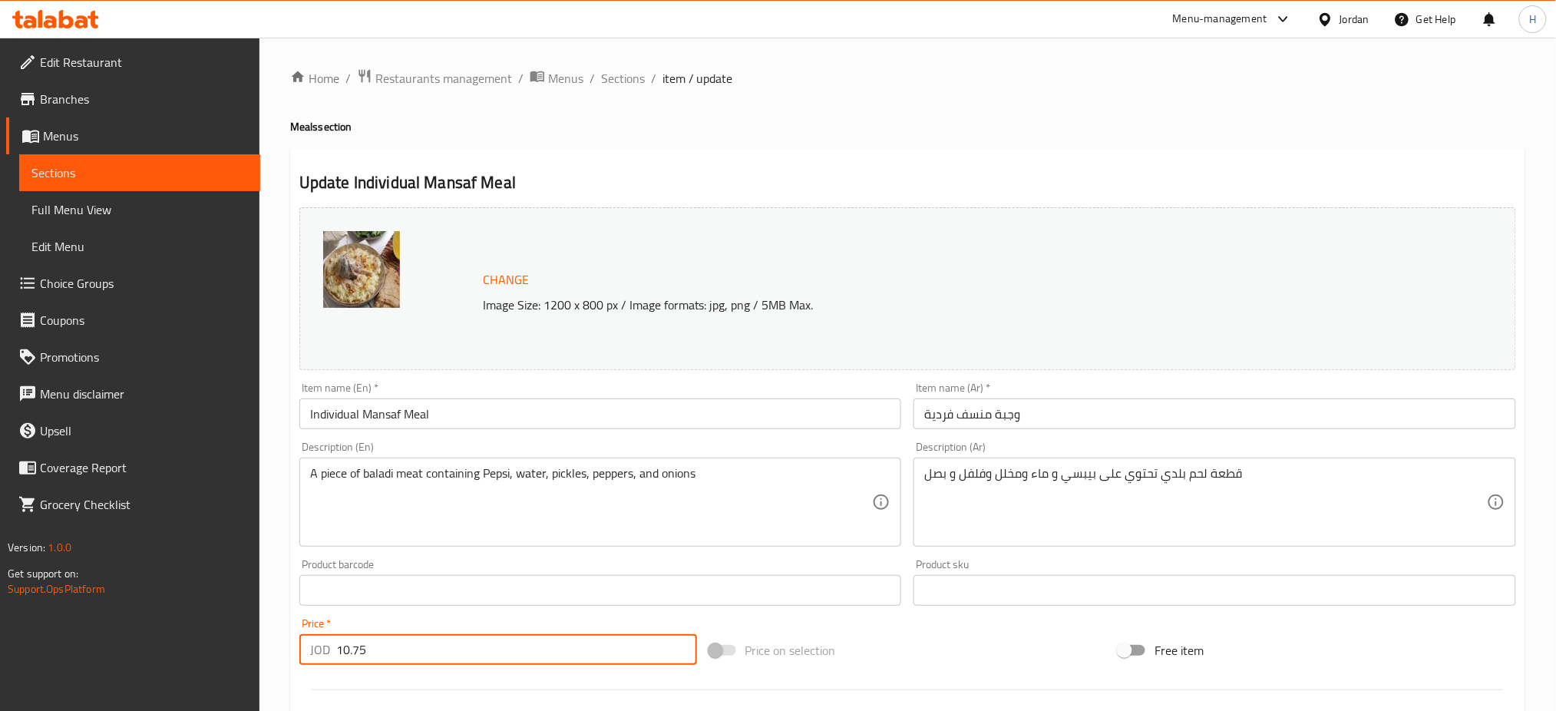
type input "10.75"
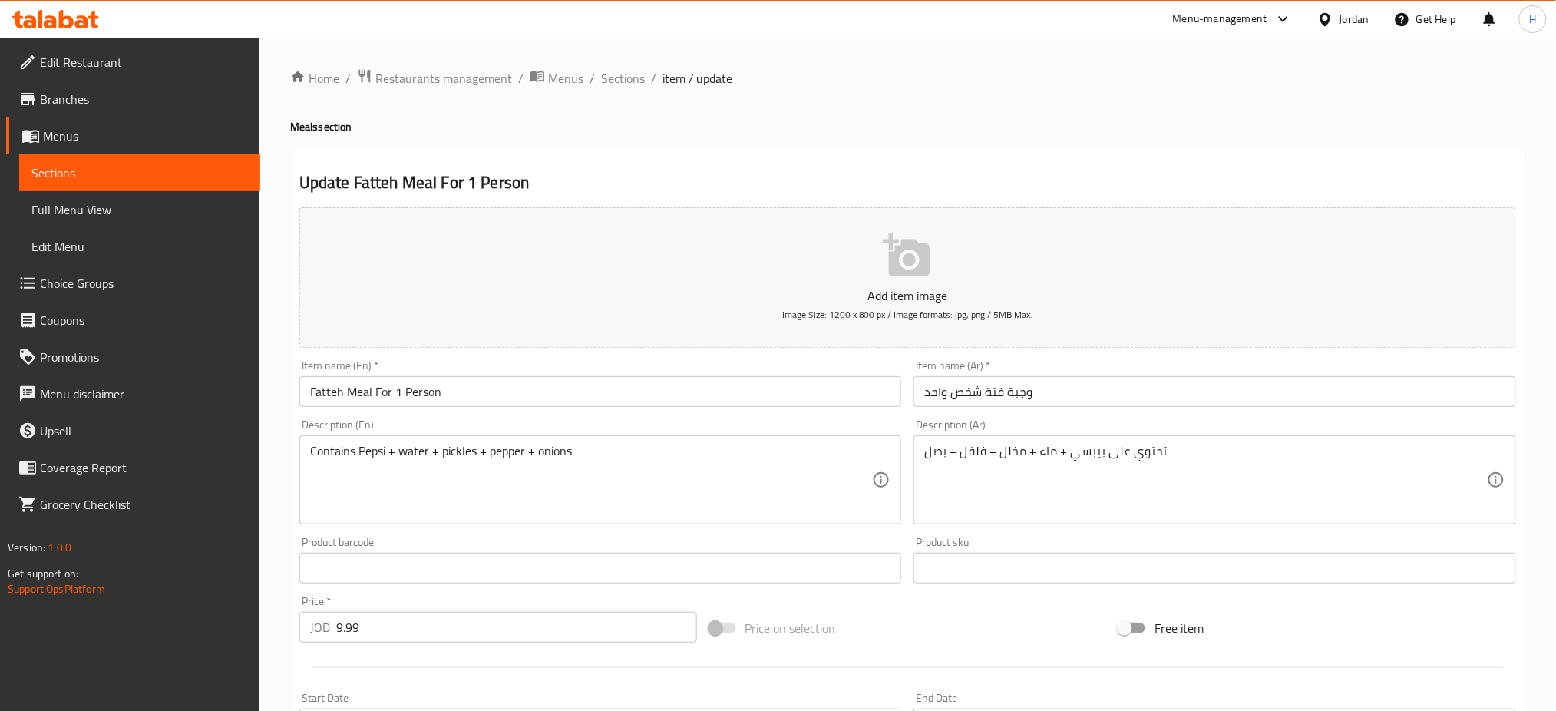
click at [432, 632] on input "9.99" at bounding box center [516, 627] width 361 height 31
type input "10.75"
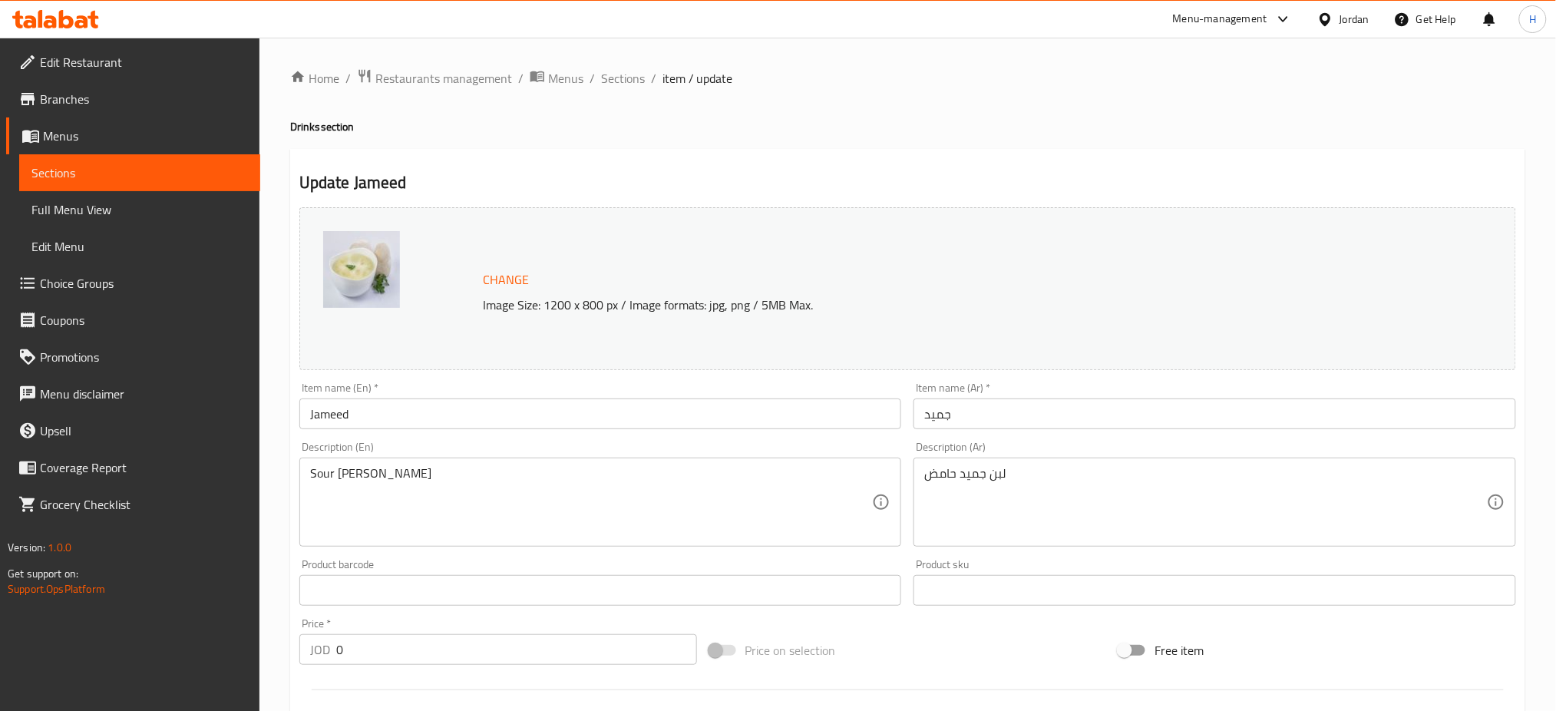
scroll to position [431, 0]
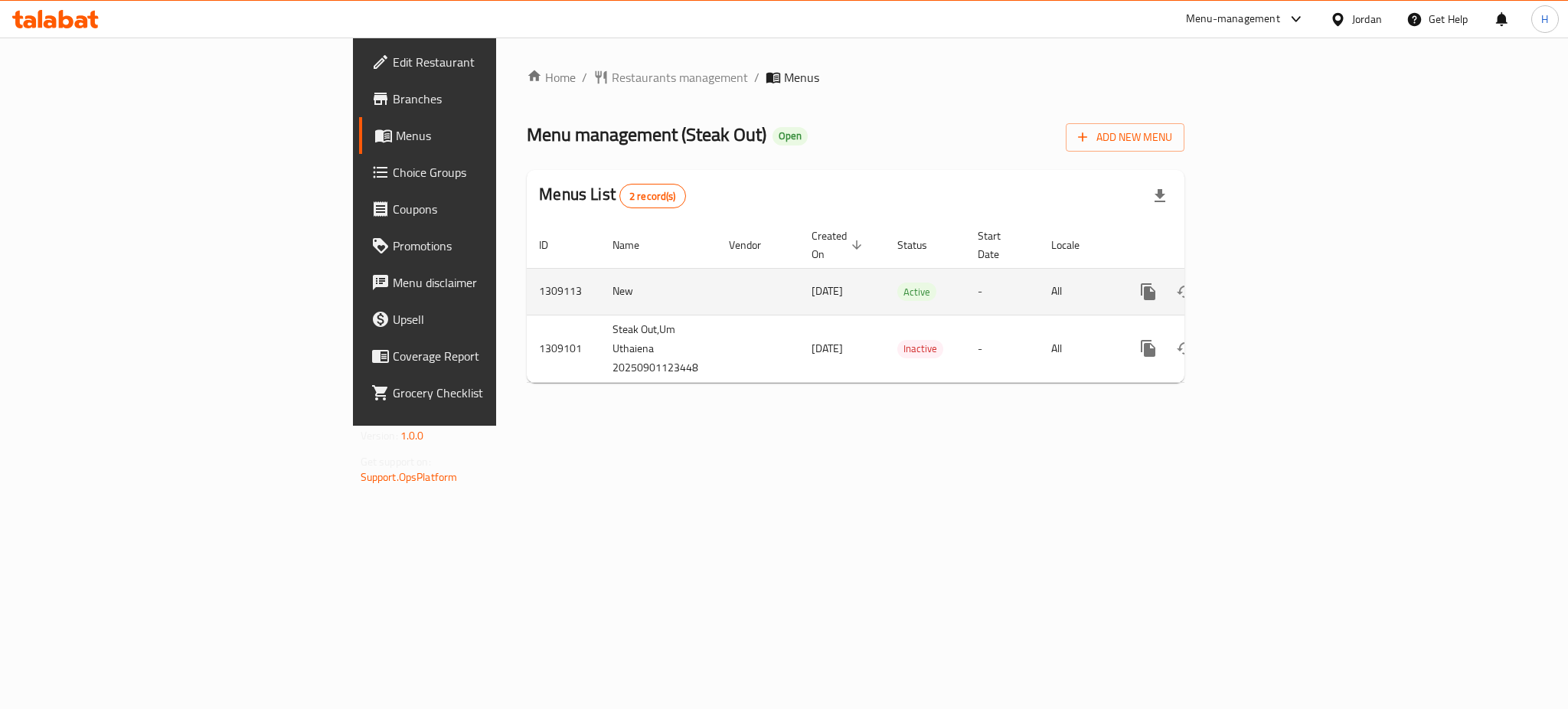
click at [1268, 282] on icon "enhanced table" at bounding box center [1258, 291] width 18 height 18
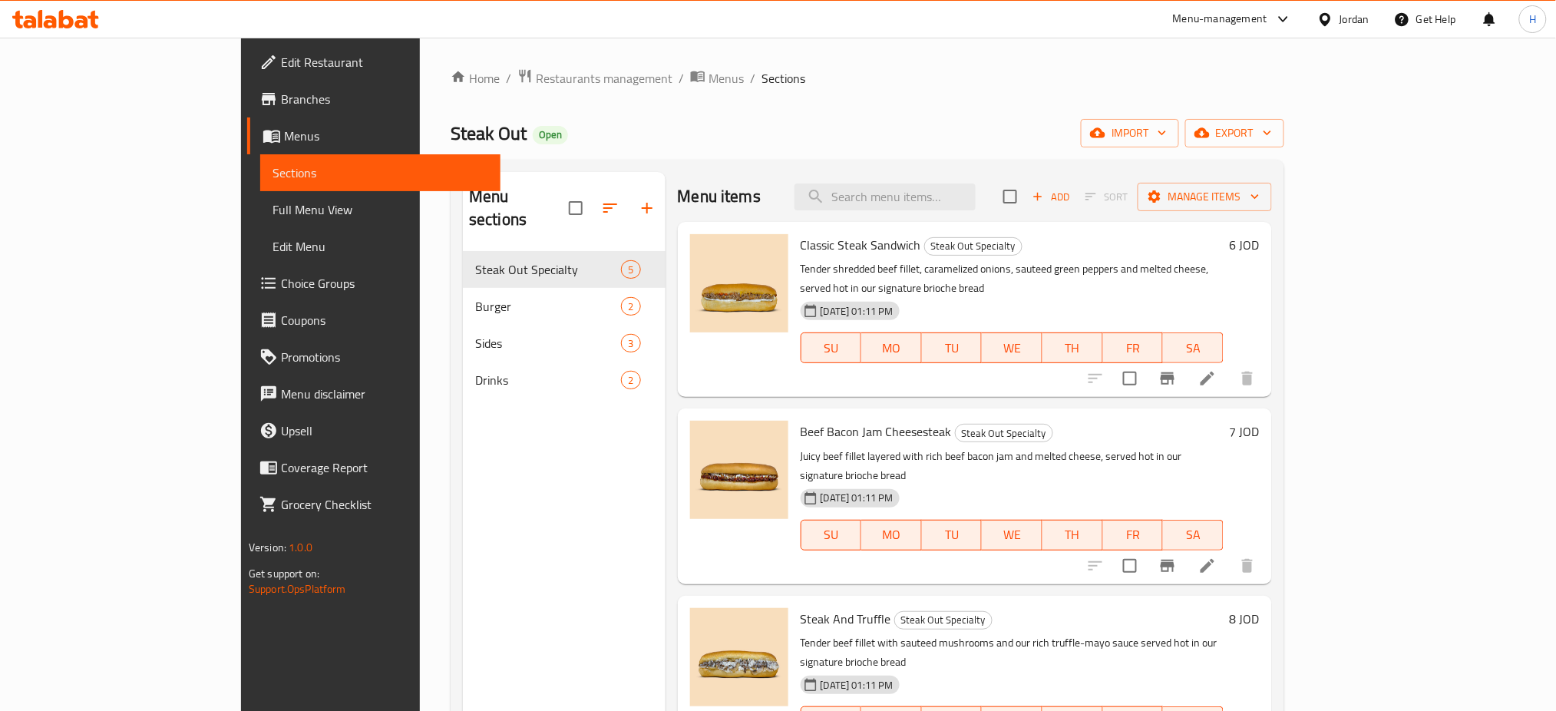
click at [518, 538] on div "Menu sections Steak Out Specialty 5 Burger 2 Sides 3 Drinks 2" at bounding box center [564, 527] width 202 height 711
click at [463, 603] on div "Menu sections Steak Out Specialty 5 Burger 2 Sides 3 Drinks 2" at bounding box center [564, 527] width 202 height 711
click at [463, 582] on div "Menu sections Steak Out Specialty 5 Burger 2 Sides 3 Drinks 2" at bounding box center [564, 527] width 202 height 711
click at [976, 185] on input "search" at bounding box center [885, 197] width 181 height 27
click at [519, 471] on div "Menu sections Steak Out Specialty 5 Burger 2 Sides 3 Drinks 2" at bounding box center [564, 527] width 202 height 711
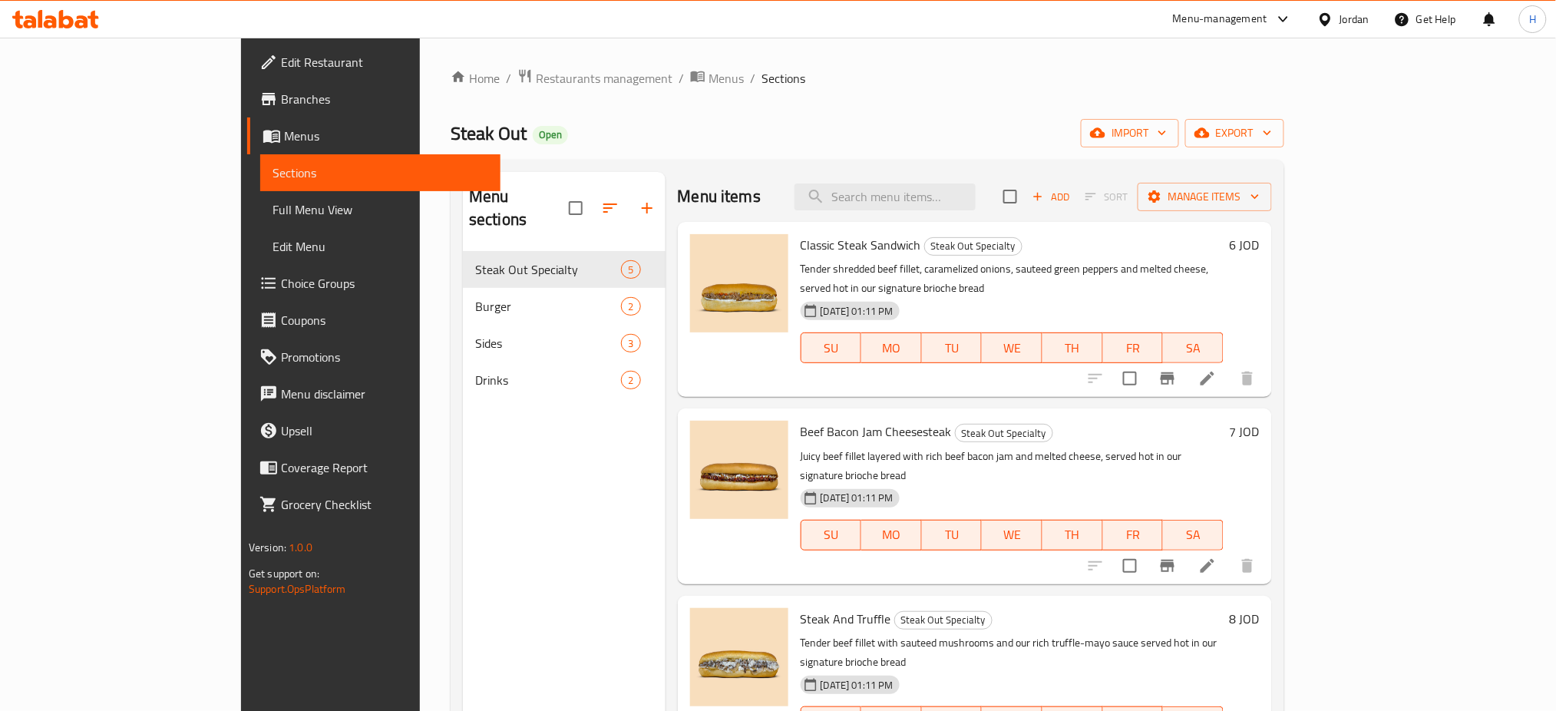
click at [678, 191] on h2 "Menu items" at bounding box center [720, 196] width 84 height 23
click at [678, 190] on h2 "Menu items" at bounding box center [720, 196] width 84 height 23
click at [678, 189] on h2 "Menu items" at bounding box center [720, 196] width 84 height 23
click at [732, 163] on div "Menu sections Steak Out Specialty 5 Burger 2 Sides 3 Drinks 2 Menu items Add So…" at bounding box center [868, 528] width 834 height 736
click at [690, 200] on h2 "Menu items" at bounding box center [720, 196] width 84 height 23
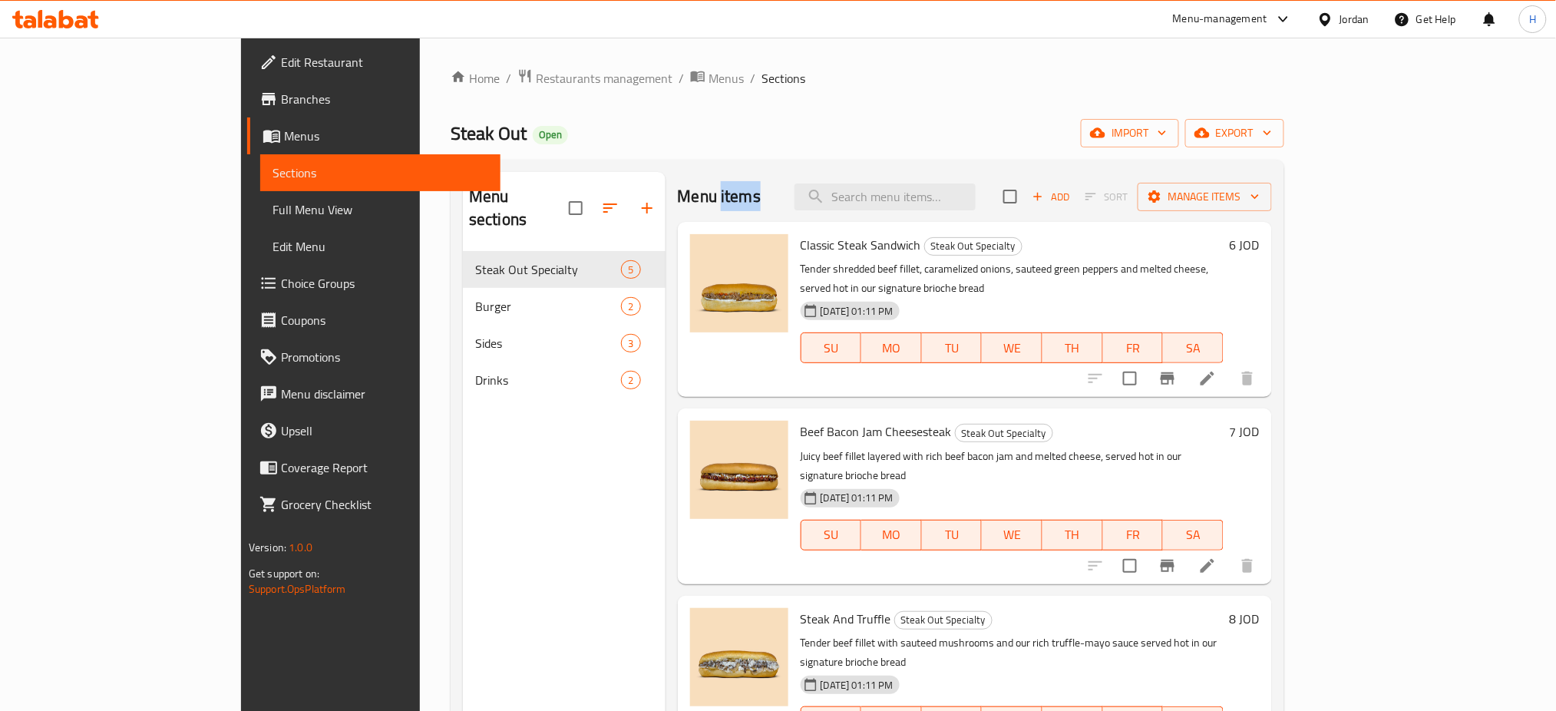
click at [690, 200] on h2 "Menu items" at bounding box center [720, 196] width 84 height 23
click at [744, 170] on div "Menu sections Steak Out Specialty 5 Burger 2 Sides 3 Drinks 2 Menu items Add So…" at bounding box center [868, 528] width 834 height 736
click at [686, 200] on h2 "Menu items" at bounding box center [720, 196] width 84 height 23
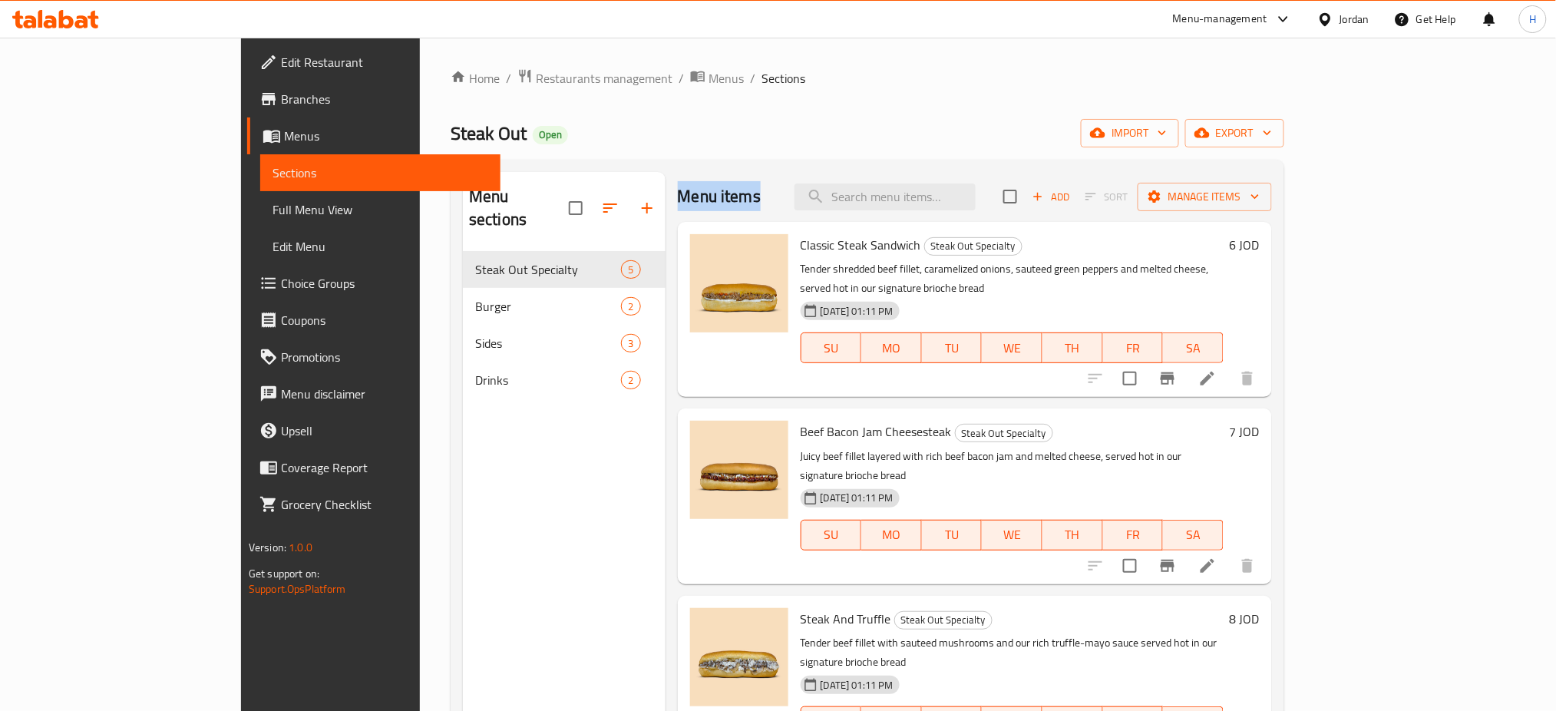
click at [686, 200] on h2 "Menu items" at bounding box center [720, 196] width 84 height 23
click at [719, 132] on div "Steak Out Open import export" at bounding box center [868, 133] width 834 height 28
click at [822, 210] on div "Menu items Add Sort Manage items" at bounding box center [975, 197] width 594 height 50
click at [976, 204] on input "search" at bounding box center [885, 197] width 181 height 27
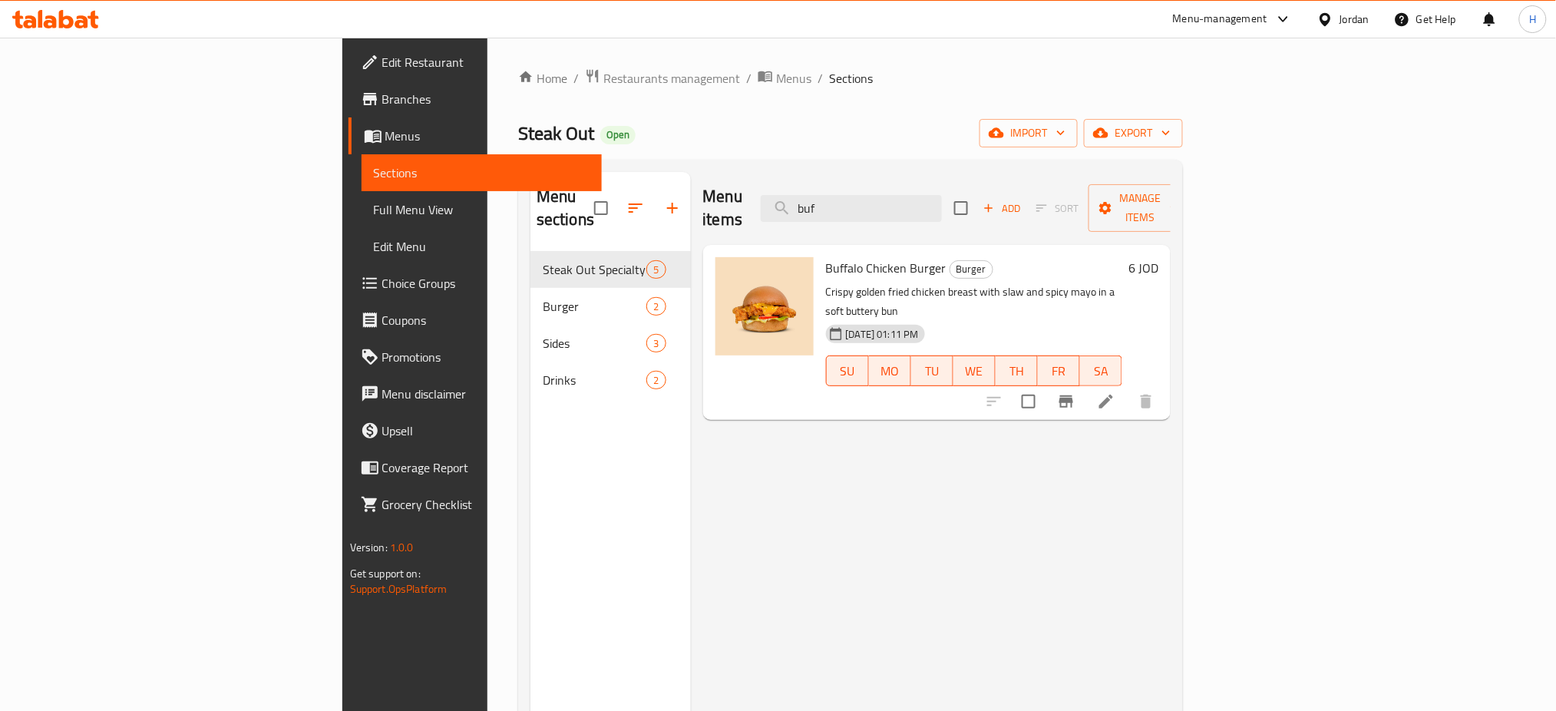
drag, startPoint x: 1446, startPoint y: 354, endPoint x: 1381, endPoint y: 351, distance: 65.3
click at [942, 195] on input "buf" at bounding box center [851, 208] width 181 height 27
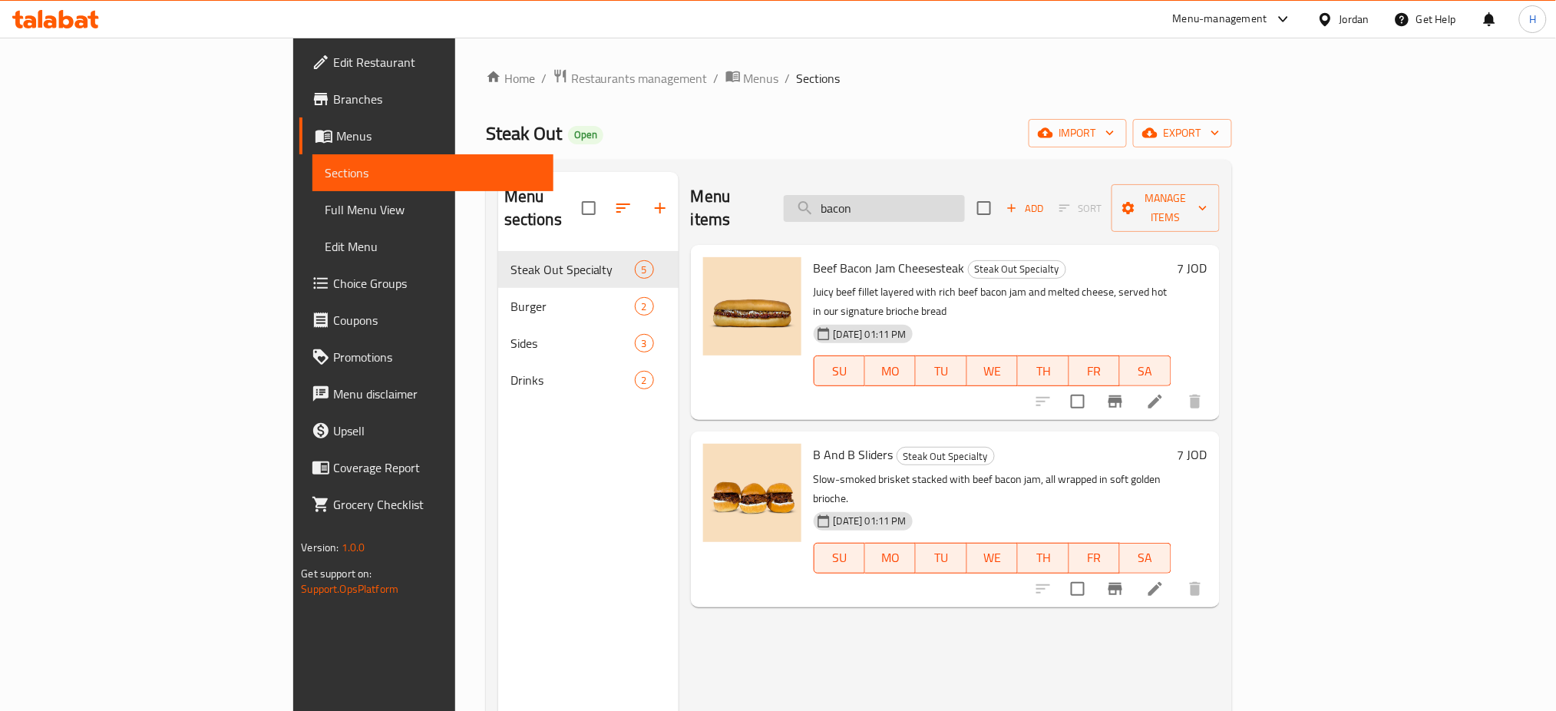
click at [965, 197] on input "bacon" at bounding box center [874, 208] width 181 height 27
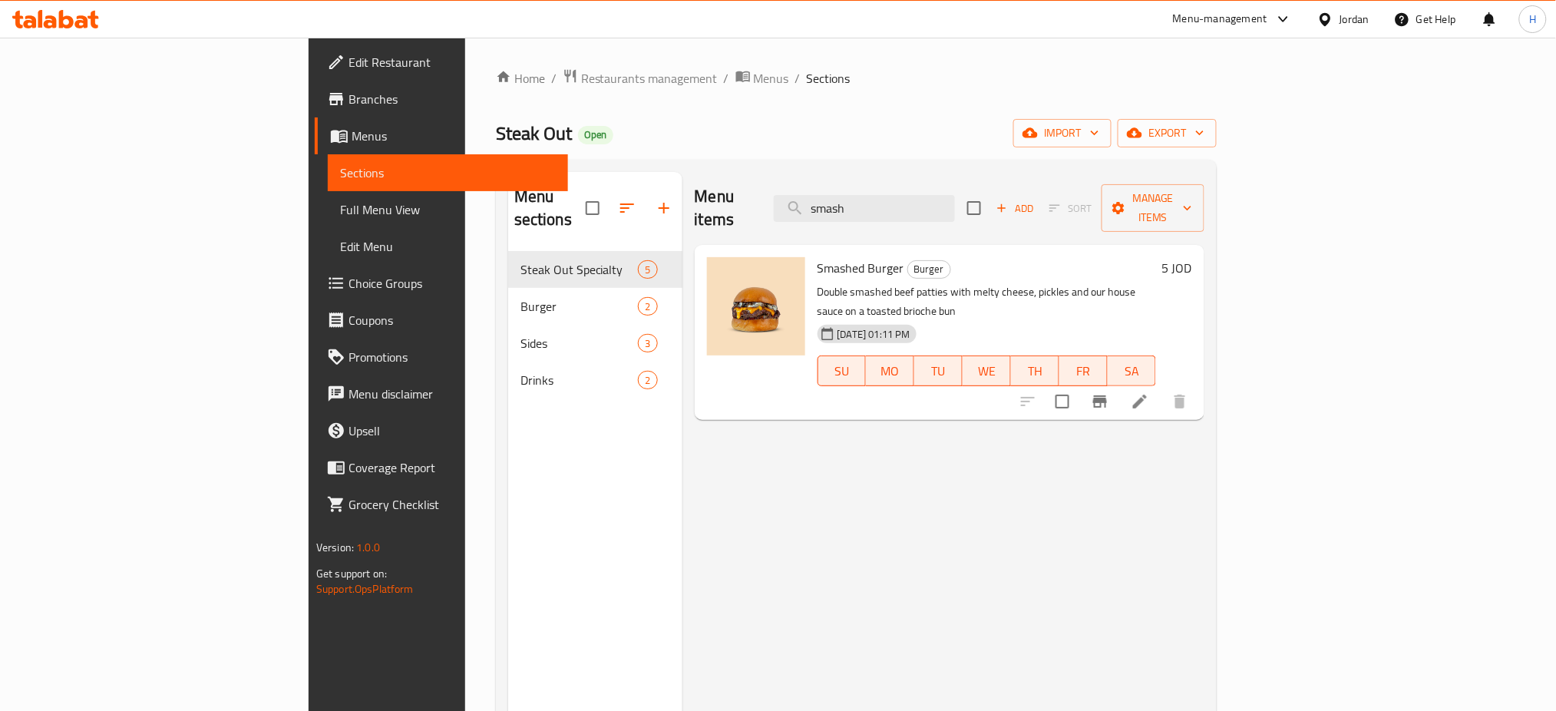
type input "smash"
drag, startPoint x: 1444, startPoint y: 363, endPoint x: 1465, endPoint y: 366, distance: 21.6
click at [955, 200] on input "smash" at bounding box center [864, 208] width 181 height 27
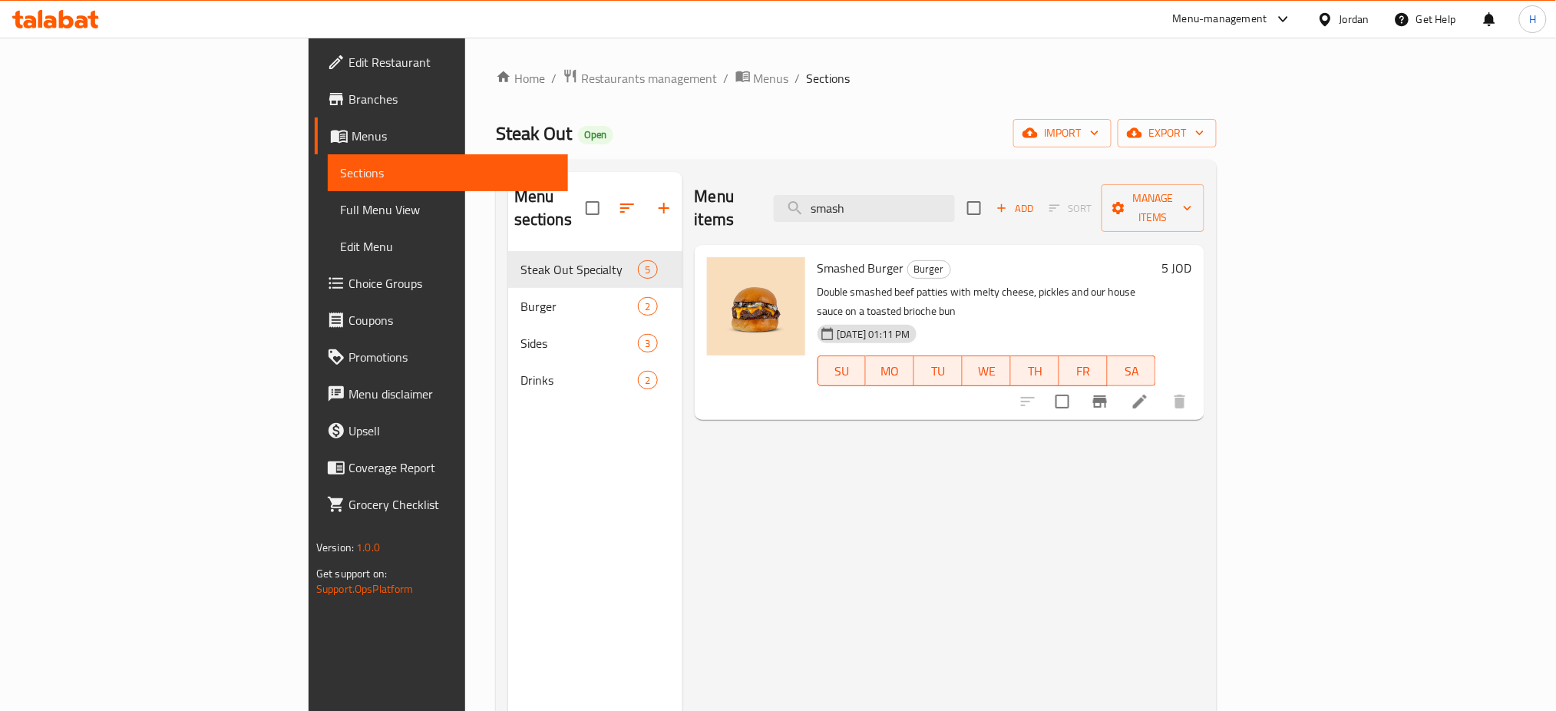
click at [496, 127] on span "Steak Out" at bounding box center [534, 133] width 76 height 35
copy span "Steak Out"
drag, startPoint x: 633, startPoint y: 131, endPoint x: 476, endPoint y: 164, distance: 160.1
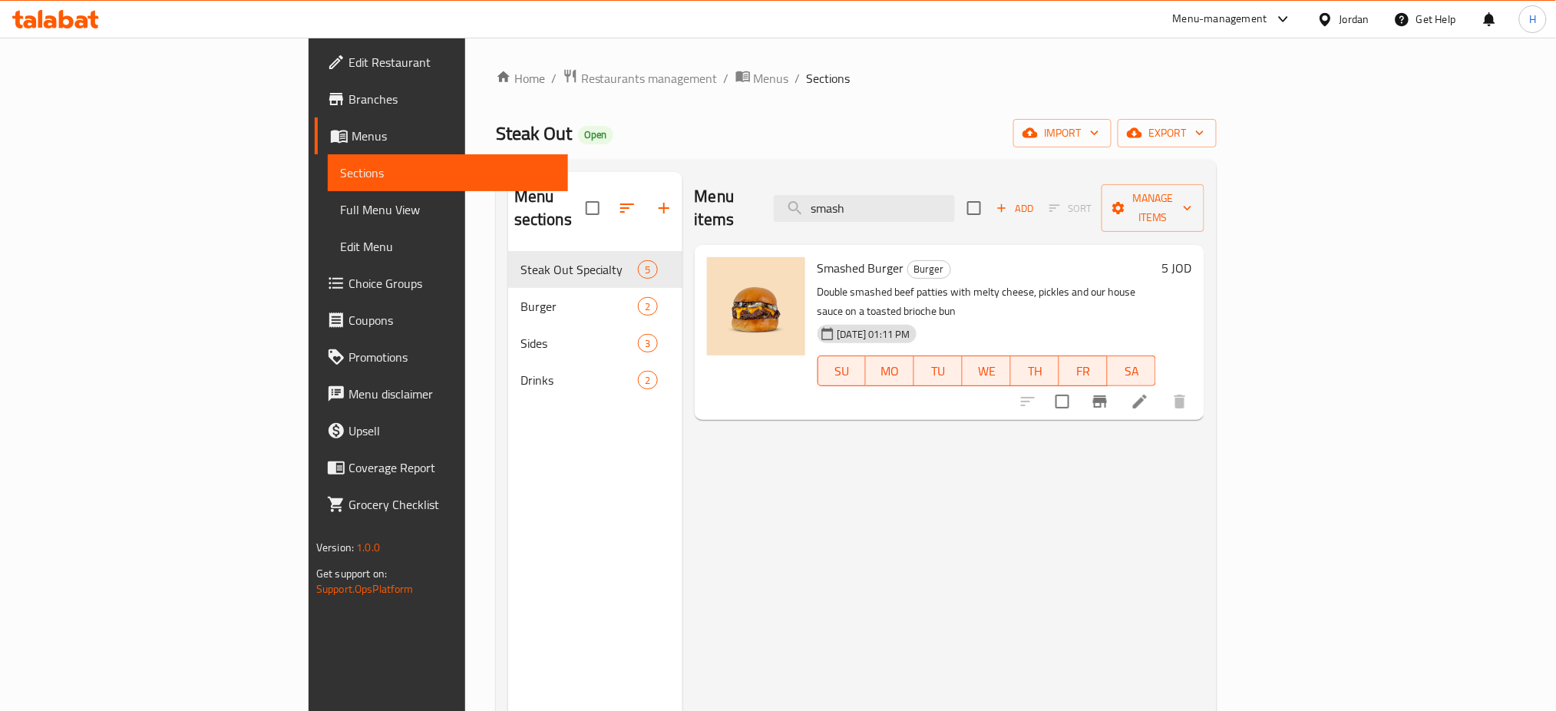
click at [633, 131] on div "Steak Out Open import export" at bounding box center [856, 133] width 721 height 28
click at [352, 131] on span "Menus" at bounding box center [454, 136] width 205 height 18
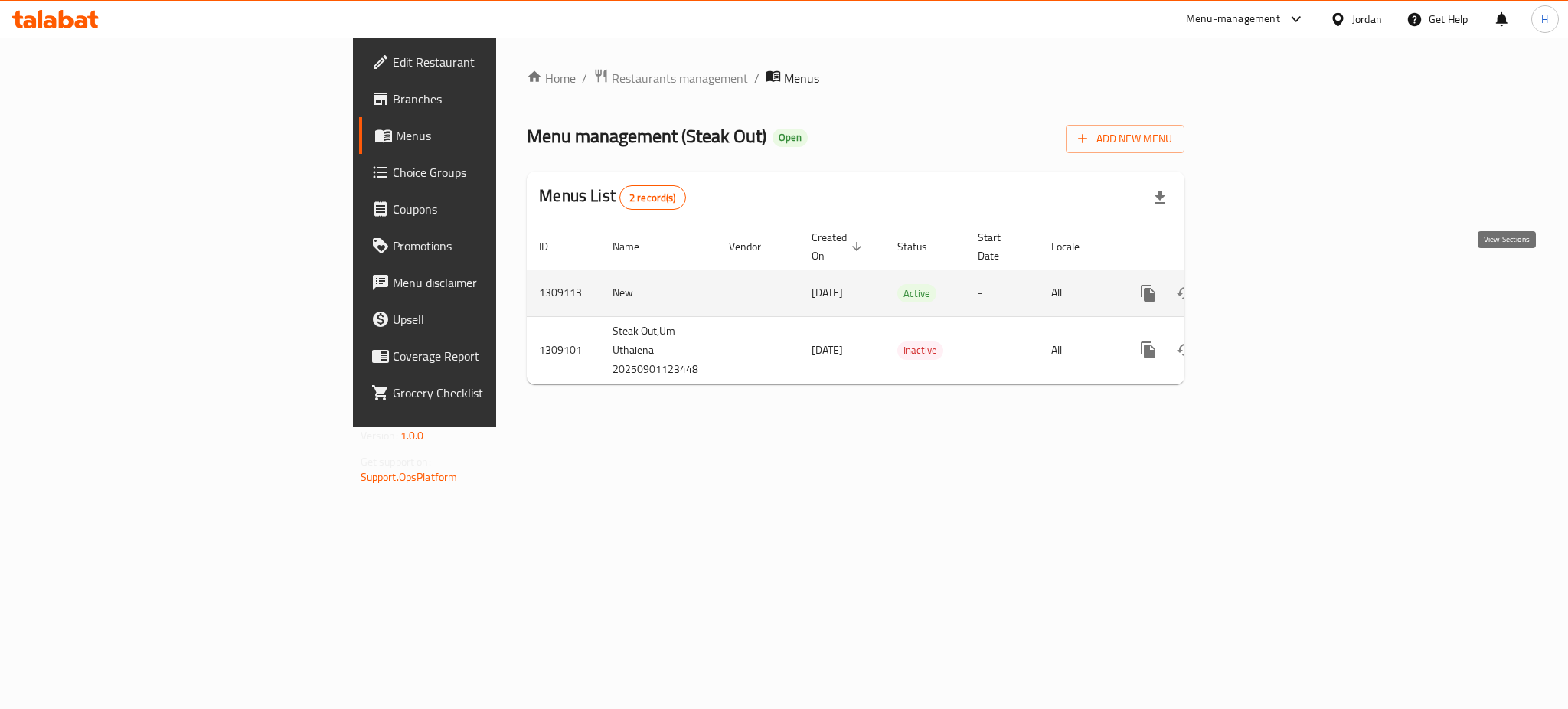
click at [1268, 284] on icon "enhanced table" at bounding box center [1258, 293] width 18 height 18
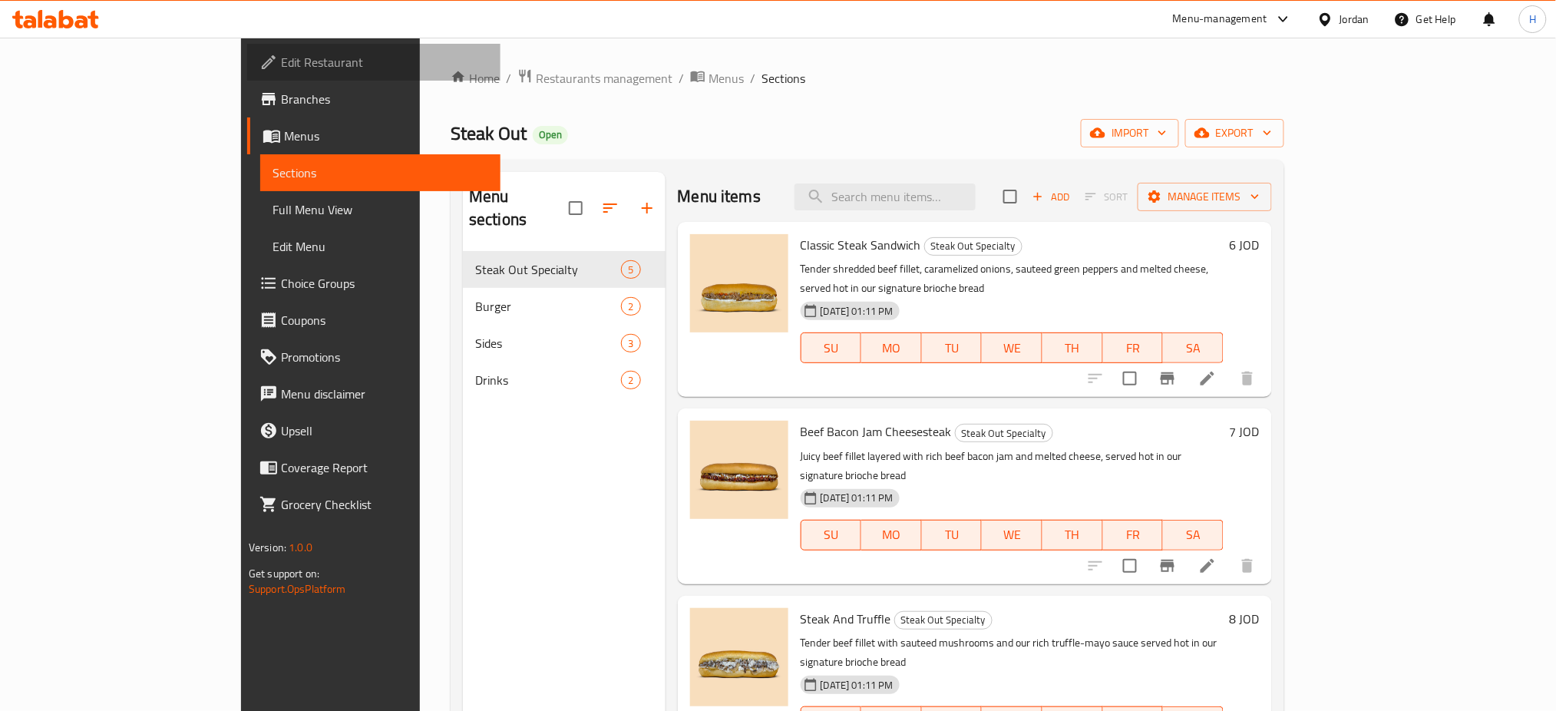
click at [281, 56] on span "Edit Restaurant" at bounding box center [385, 62] width 208 height 18
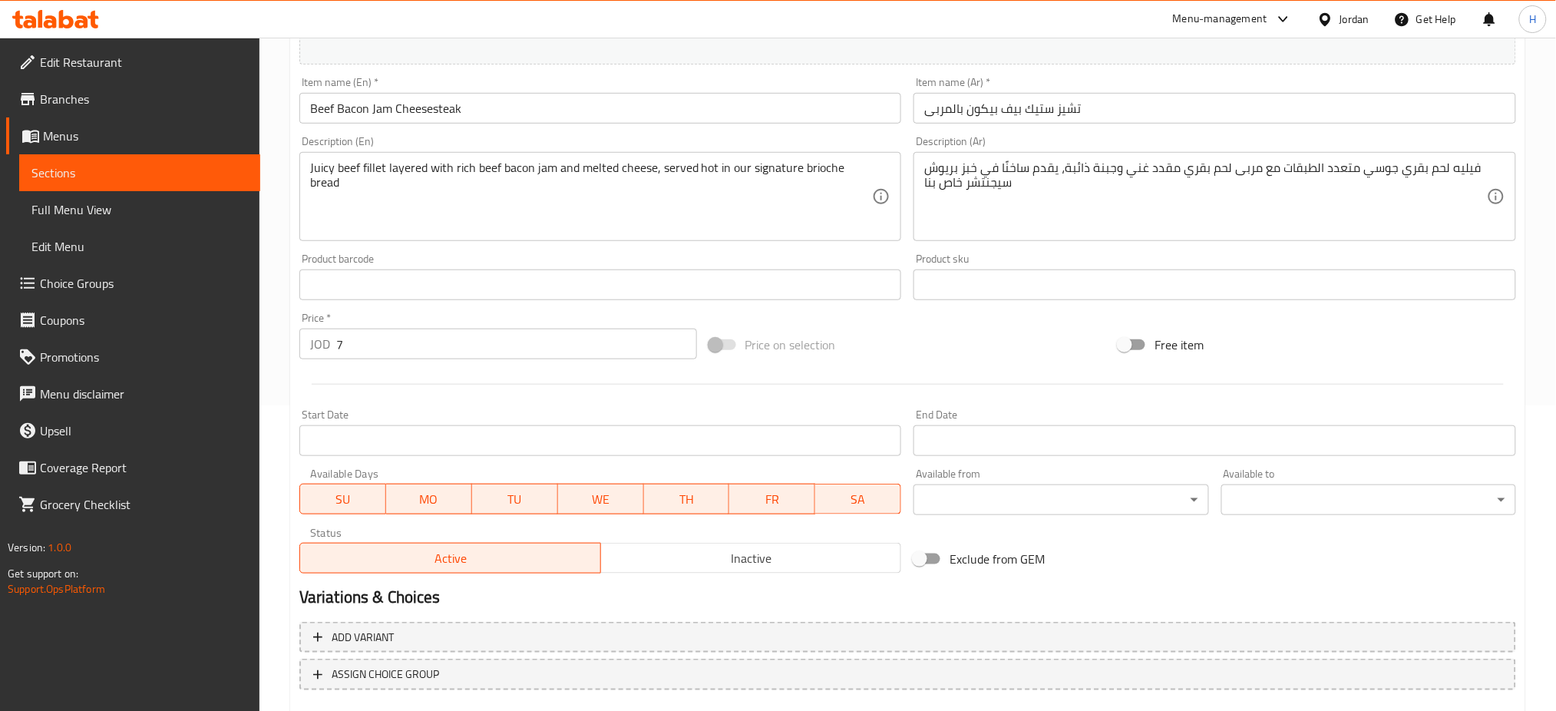
scroll to position [394, 0]
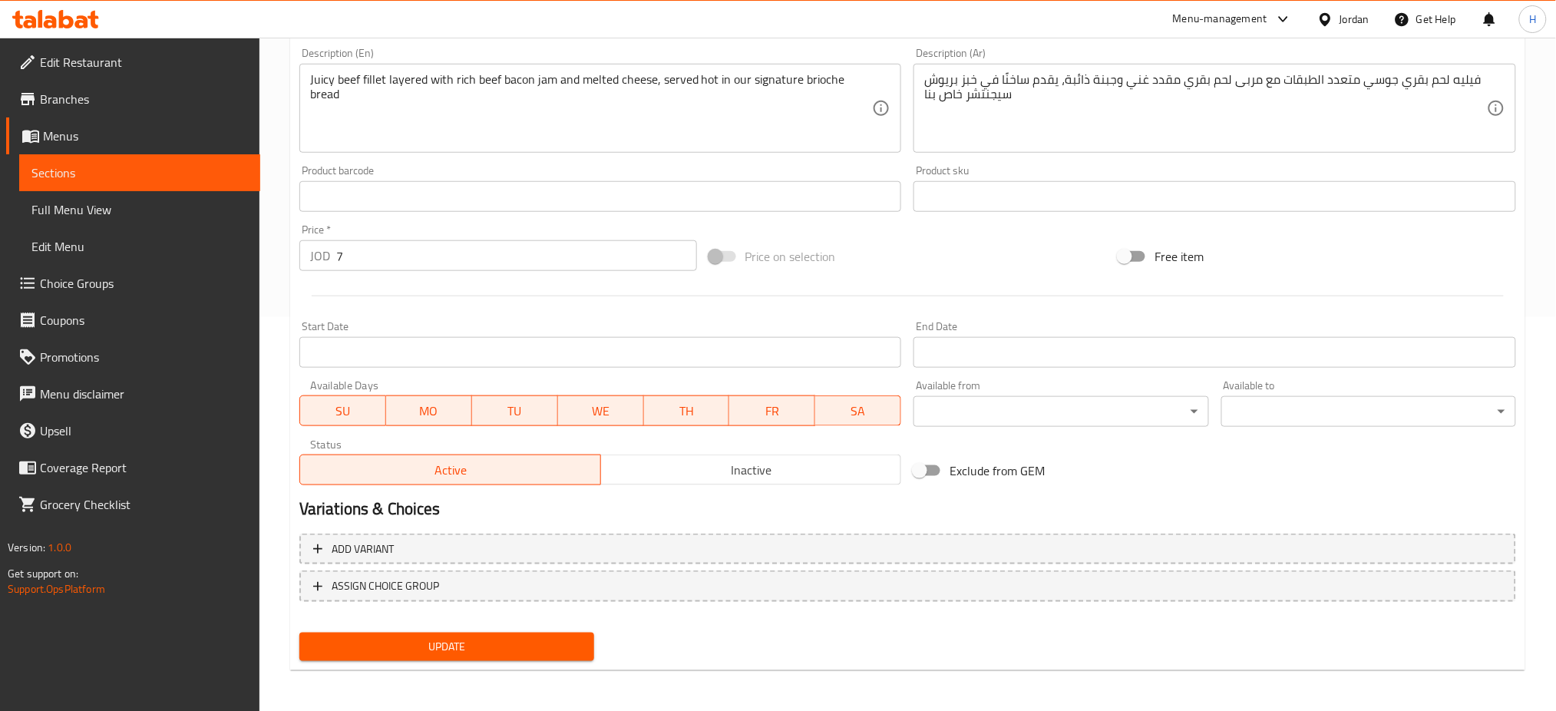
click at [472, 240] on div "Price   * JOD 7 Price *" at bounding box center [498, 247] width 398 height 47
click at [471, 250] on input "7" at bounding box center [516, 255] width 361 height 31
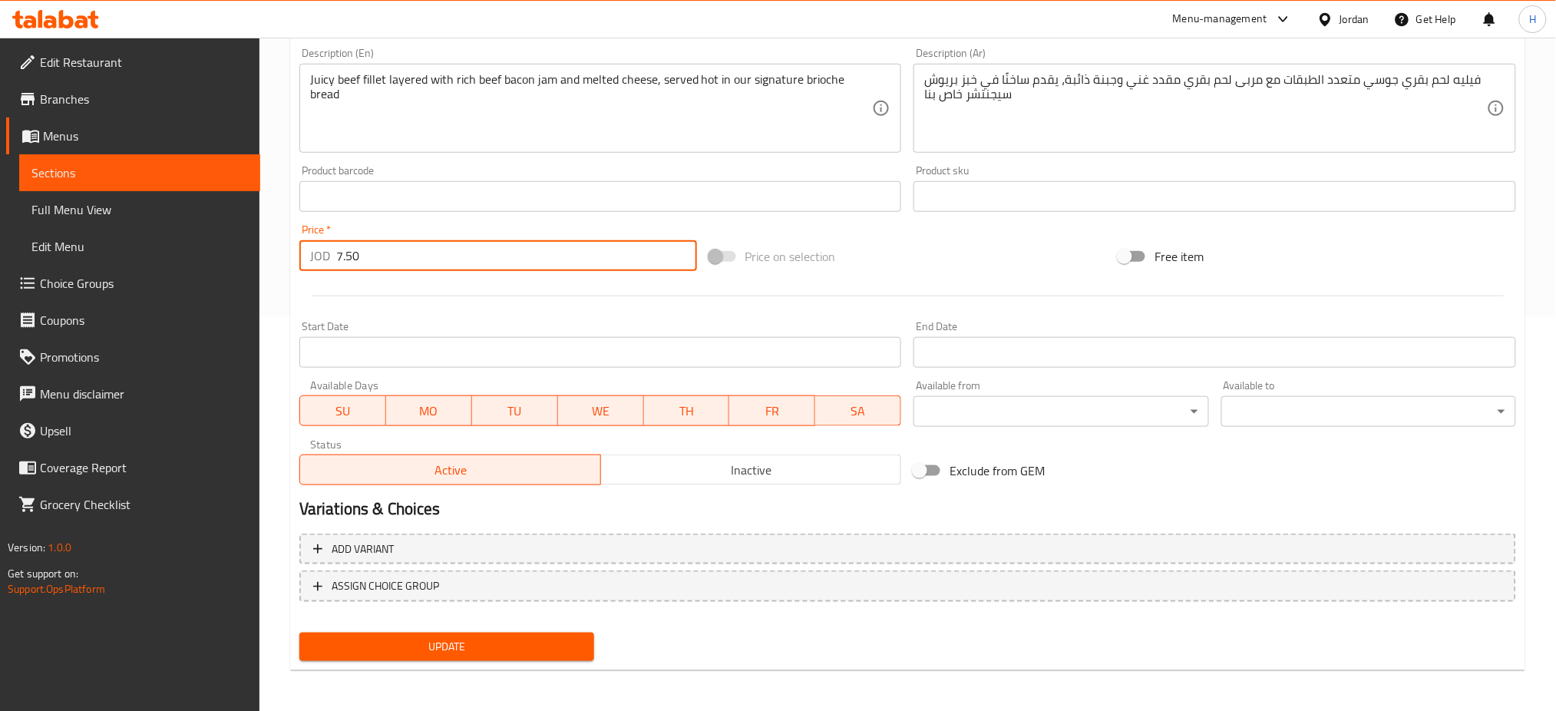
type input "7.50"
click at [299, 633] on button "Update" at bounding box center [446, 647] width 295 height 28
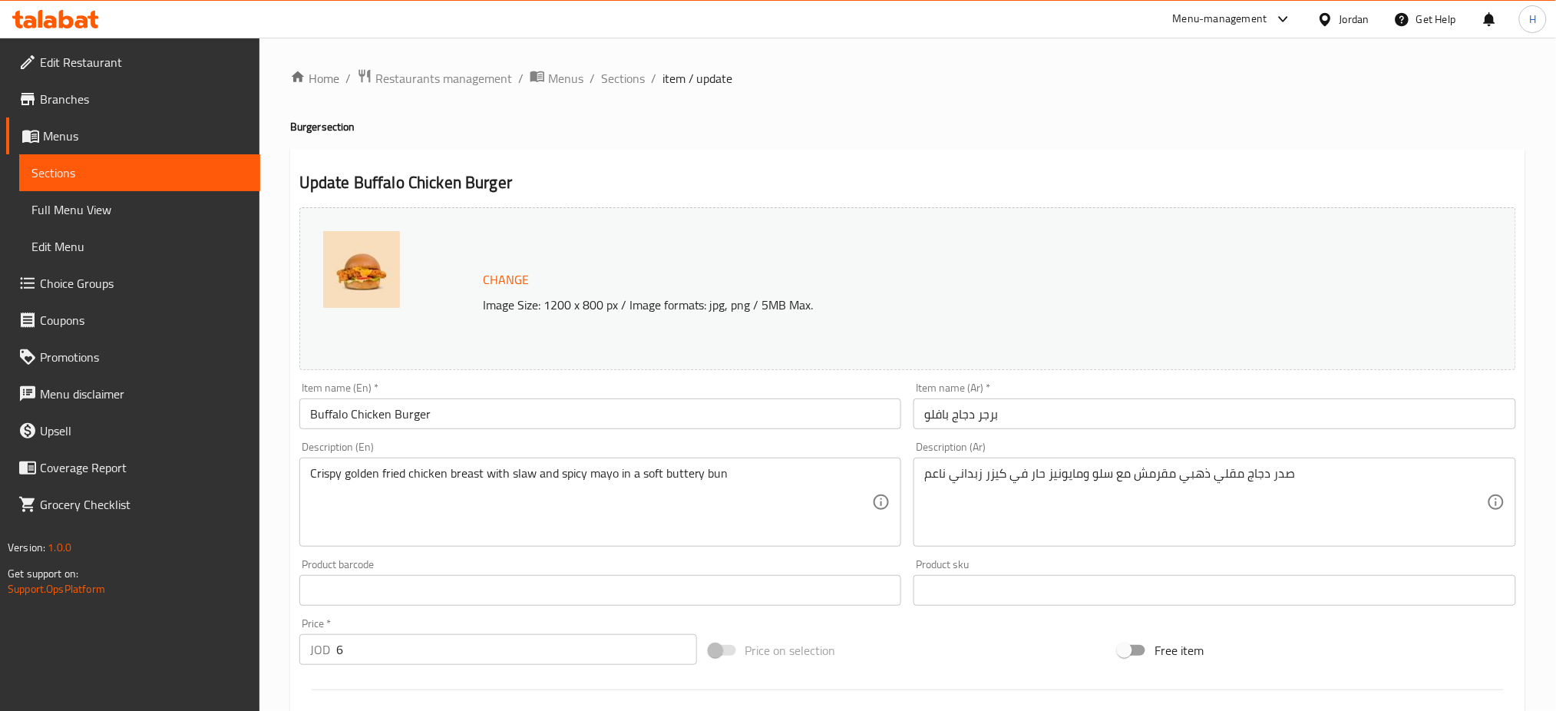
click at [419, 649] on input "6" at bounding box center [516, 649] width 361 height 31
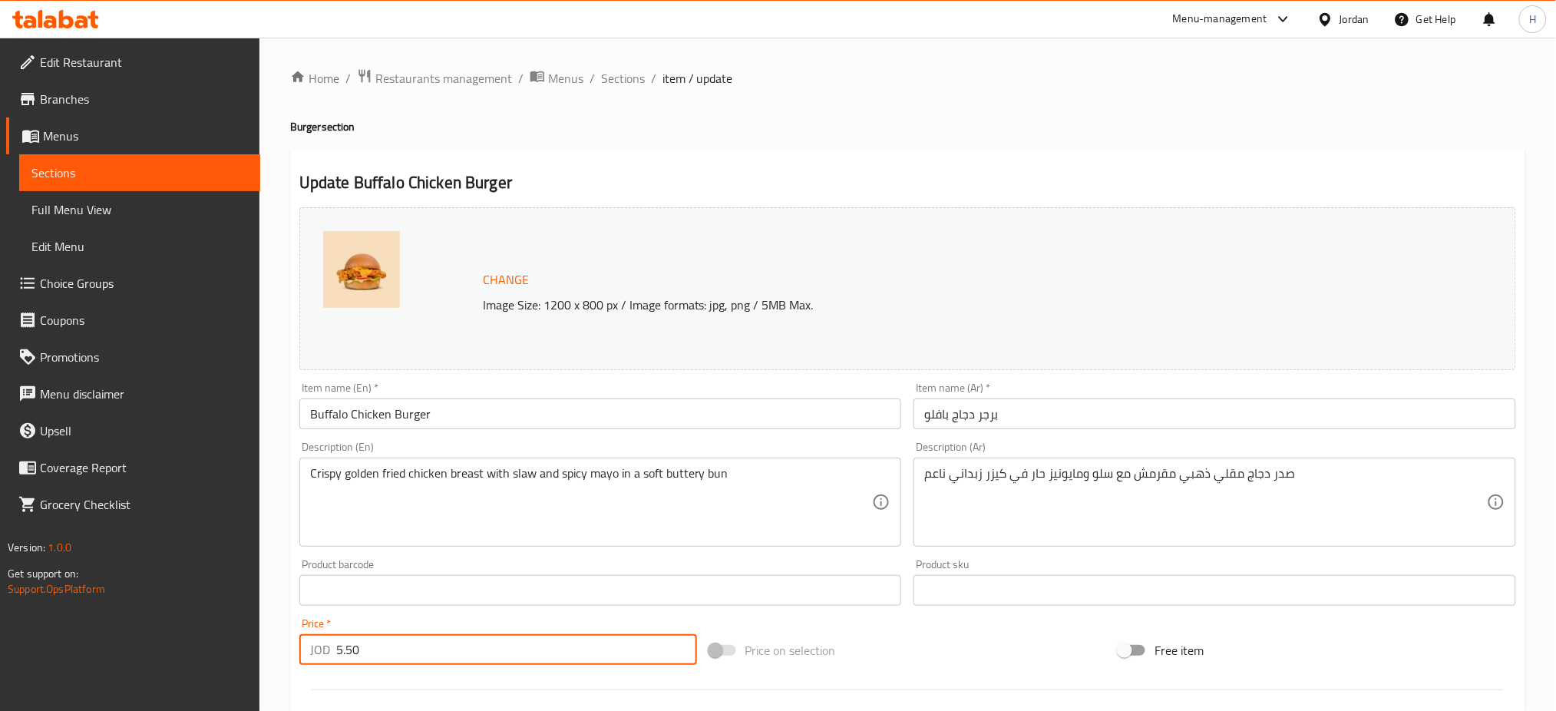
type input "5.50"
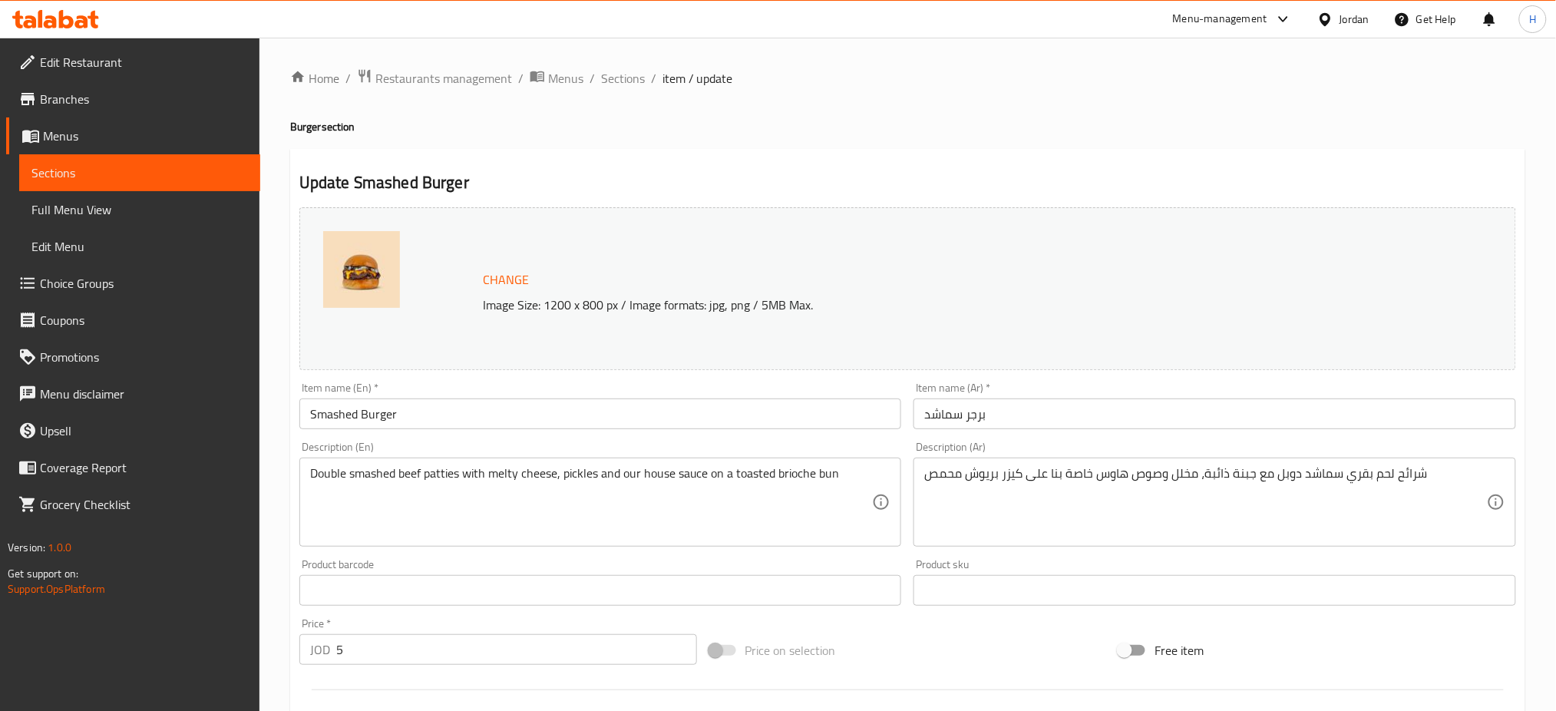
click at [405, 638] on input "5" at bounding box center [516, 649] width 361 height 31
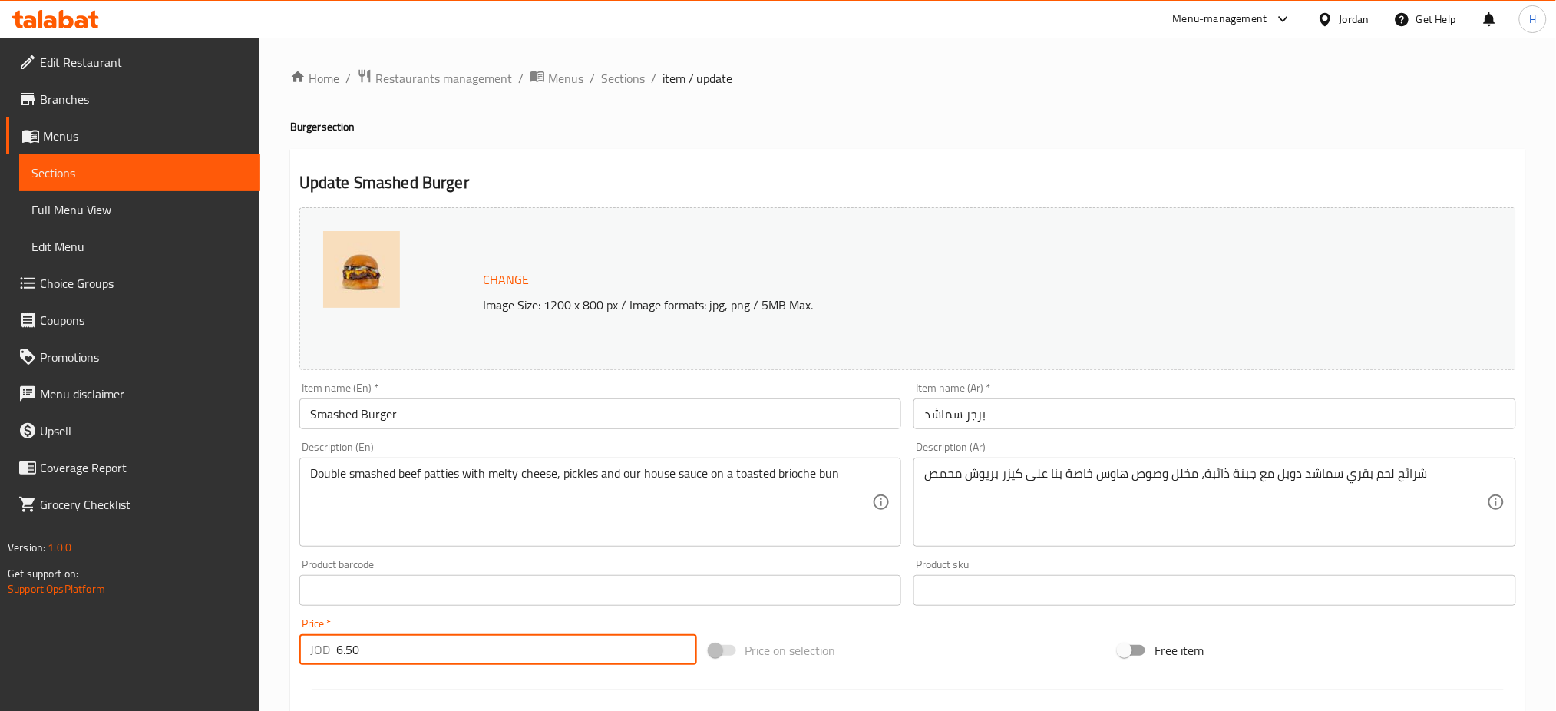
type input "6.50"
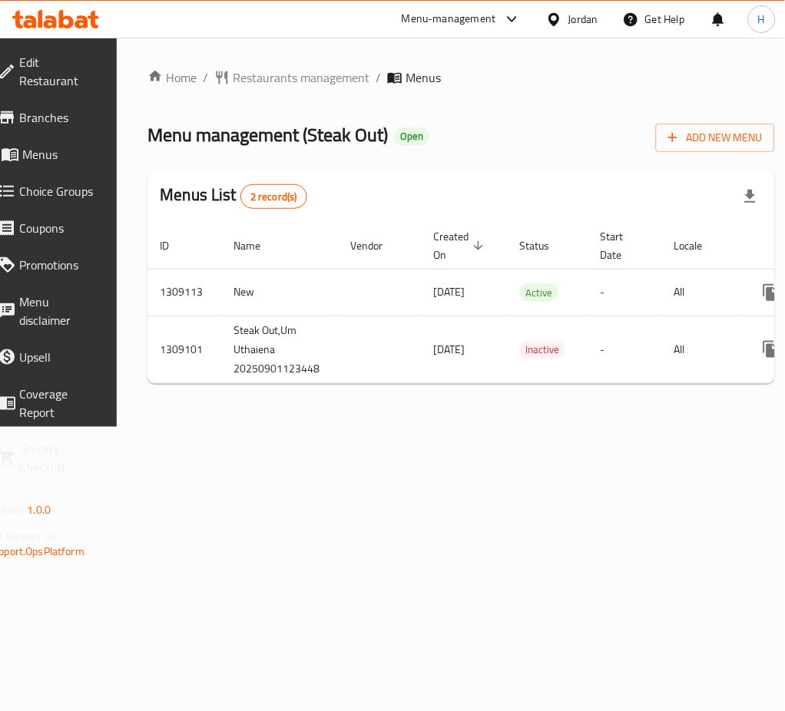
click at [14, 114] on icon at bounding box center [7, 117] width 14 height 12
